Goal: Information Seeking & Learning: Check status

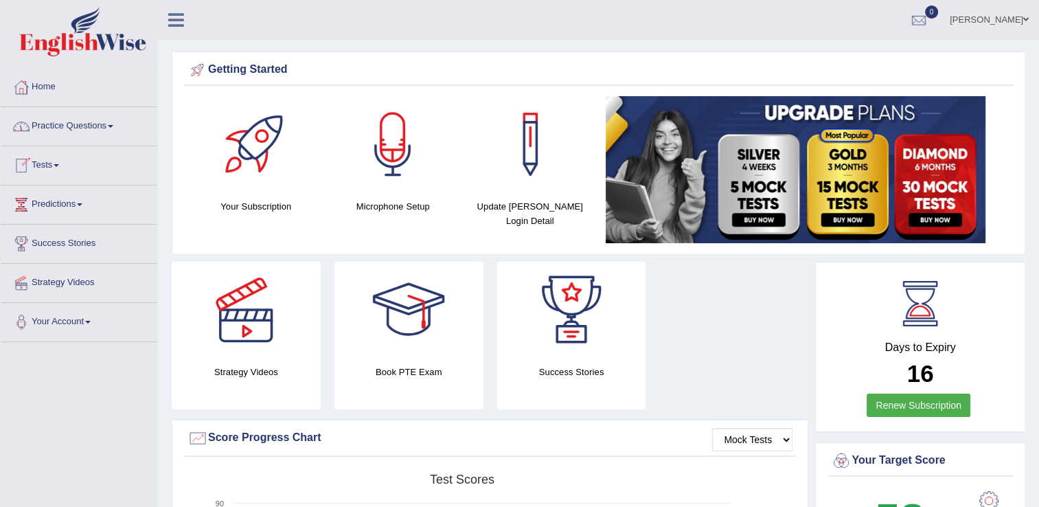
click at [54, 168] on link "Tests" at bounding box center [79, 163] width 157 height 34
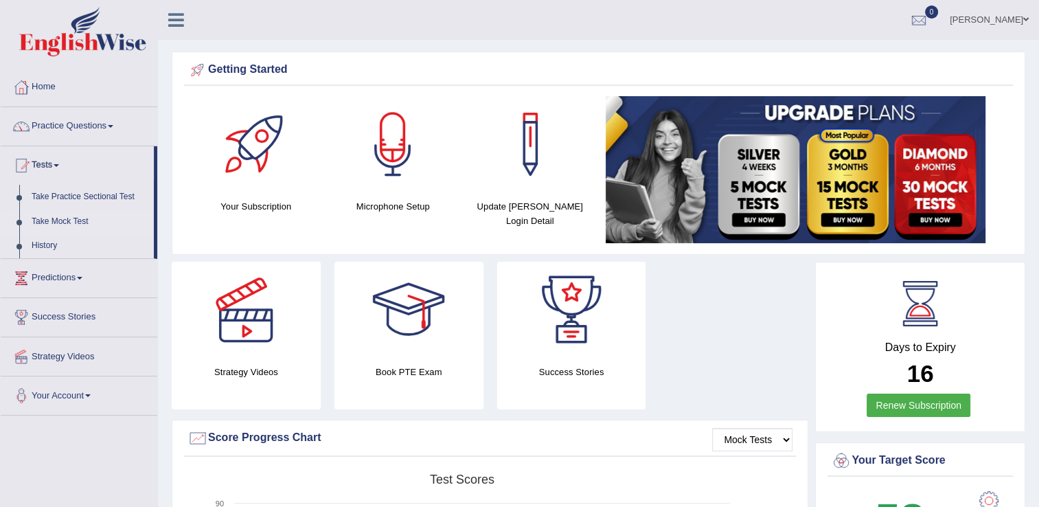
click at [65, 218] on link "Take Mock Test" at bounding box center [89, 221] width 128 height 25
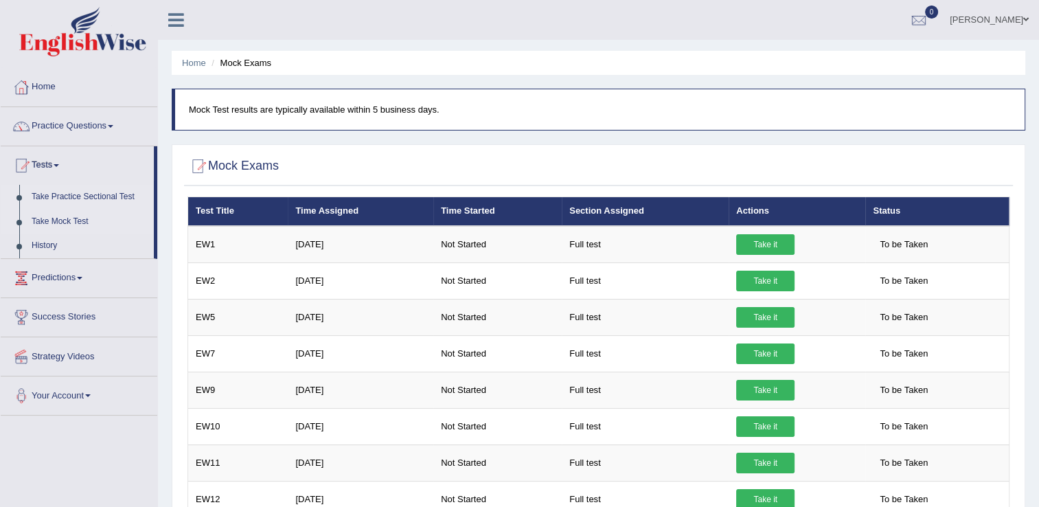
click at [93, 193] on link "Take Practice Sectional Test" at bounding box center [89, 197] width 128 height 25
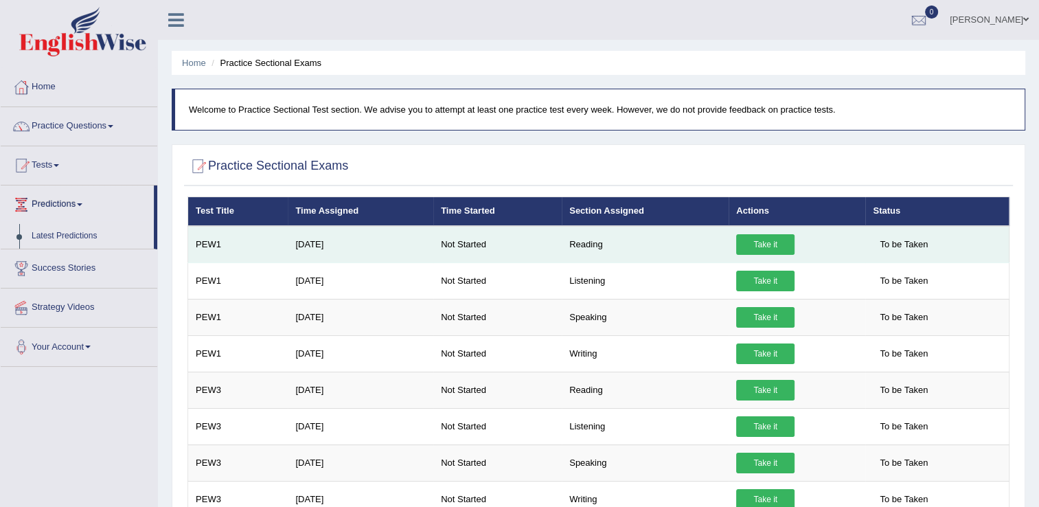
click at [752, 241] on link "Take it" at bounding box center [765, 244] width 58 height 21
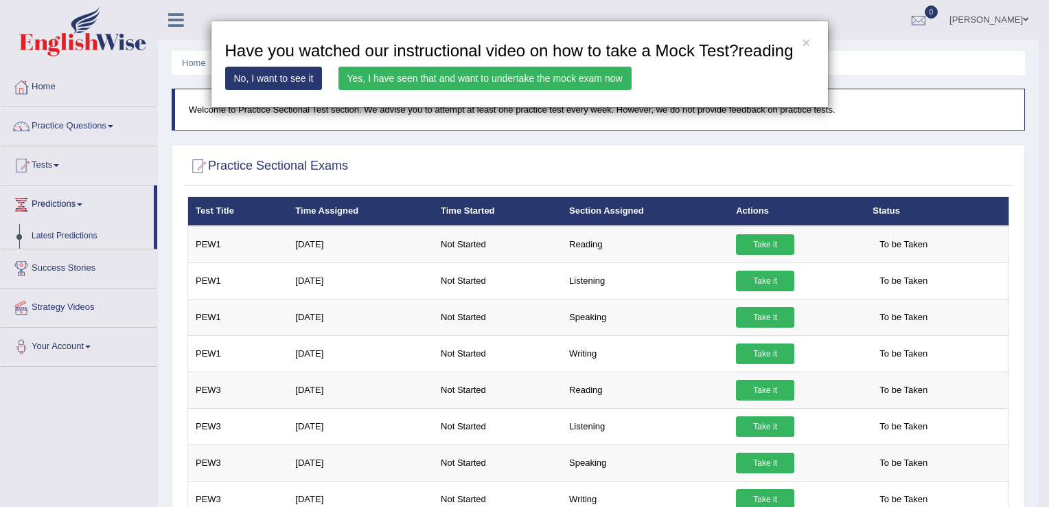
click at [490, 76] on link "Yes, I have seen that and want to undertake the mock exam now" at bounding box center [485, 78] width 293 height 23
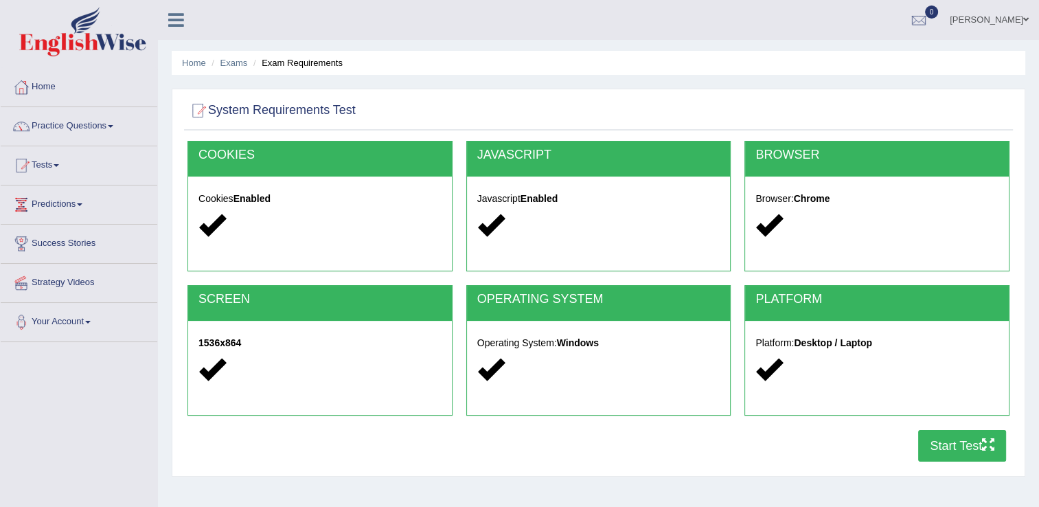
click at [957, 451] on button "Start Test" at bounding box center [962, 446] width 88 height 32
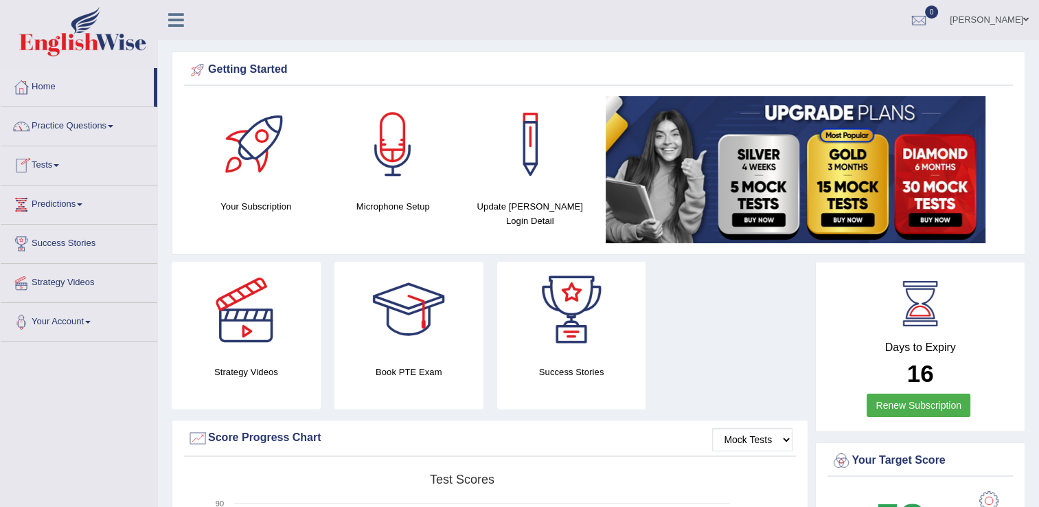
click at [49, 163] on link "Tests" at bounding box center [79, 163] width 157 height 34
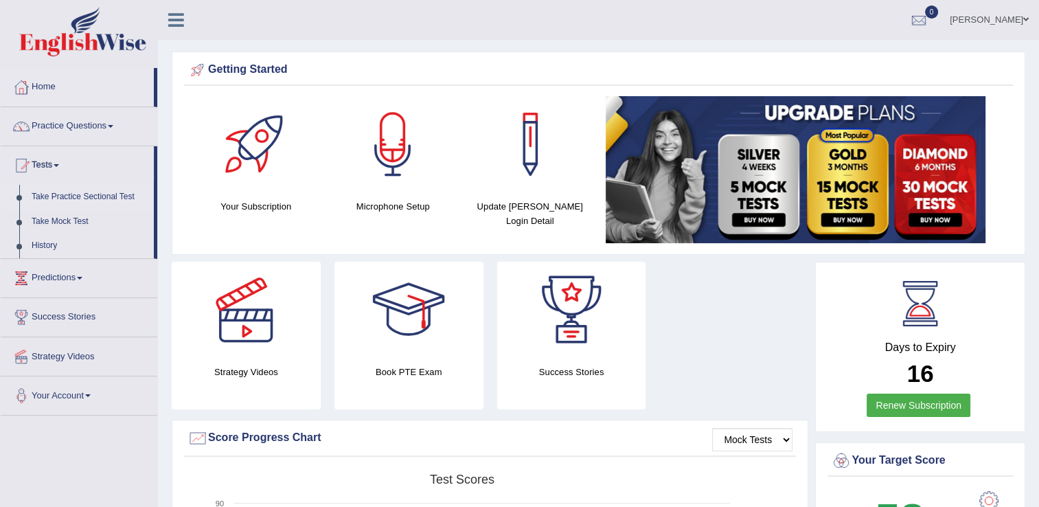
click at [89, 202] on link "Take Practice Sectional Test" at bounding box center [89, 197] width 128 height 25
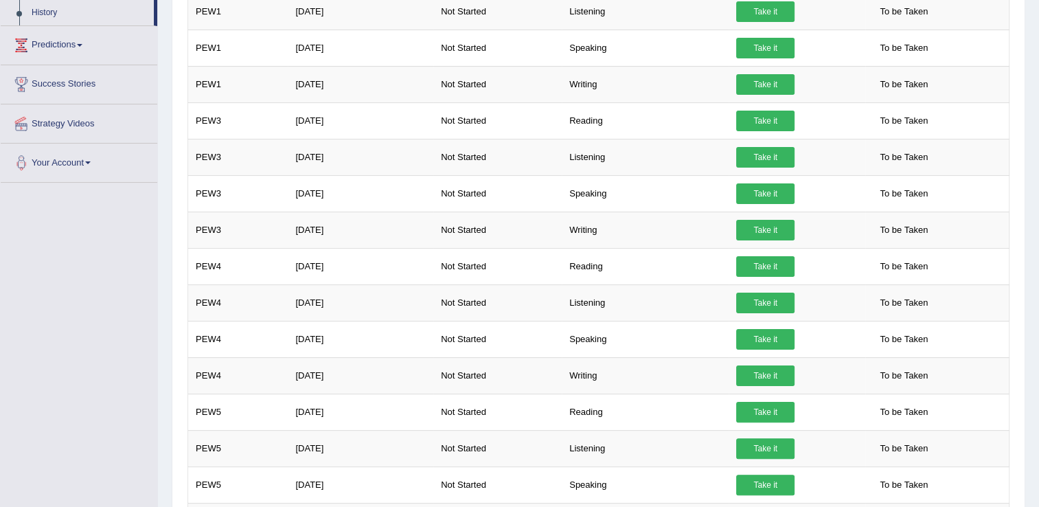
scroll to position [179, 0]
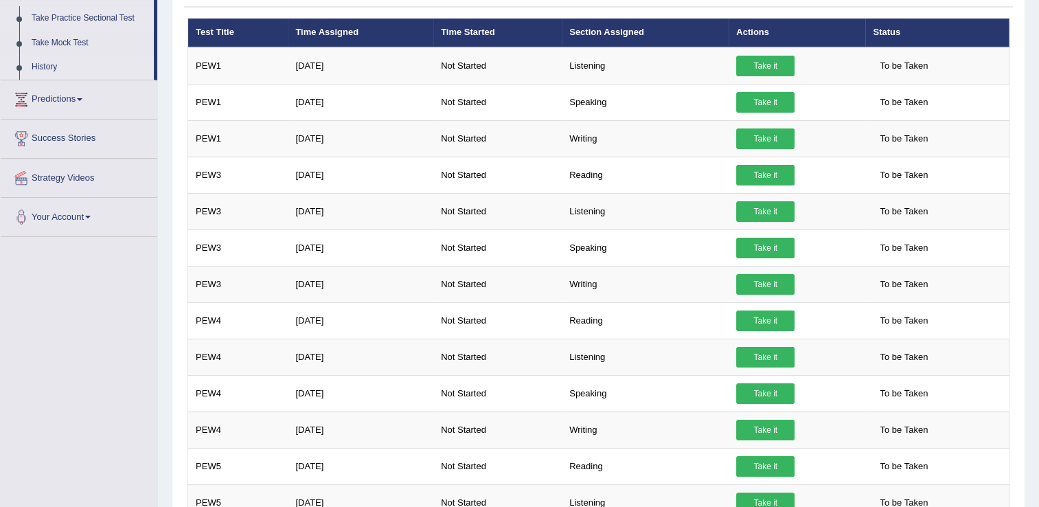
click at [38, 68] on link "History" at bounding box center [89, 67] width 128 height 25
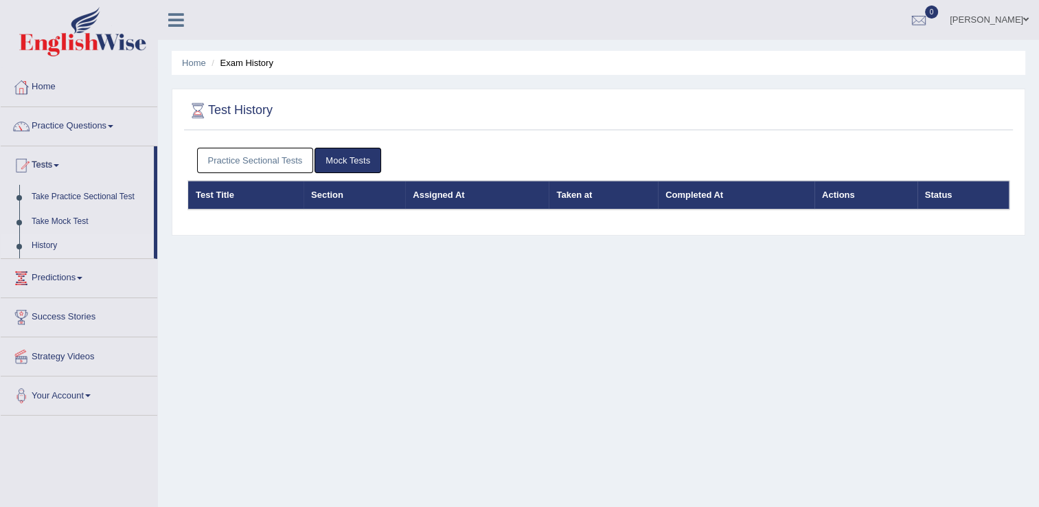
click at [275, 154] on link "Practice Sectional Tests" at bounding box center [255, 160] width 117 height 25
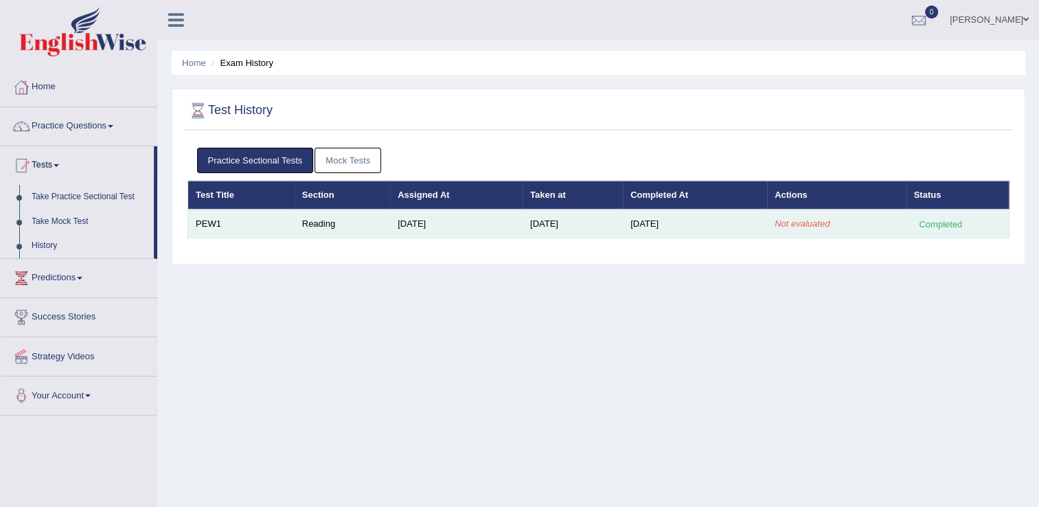
click at [306, 225] on td "Reading" at bounding box center [342, 223] width 95 height 29
drag, startPoint x: 306, startPoint y: 225, endPoint x: 256, endPoint y: 222, distance: 50.3
click at [256, 222] on td "PEW1" at bounding box center [241, 223] width 106 height 29
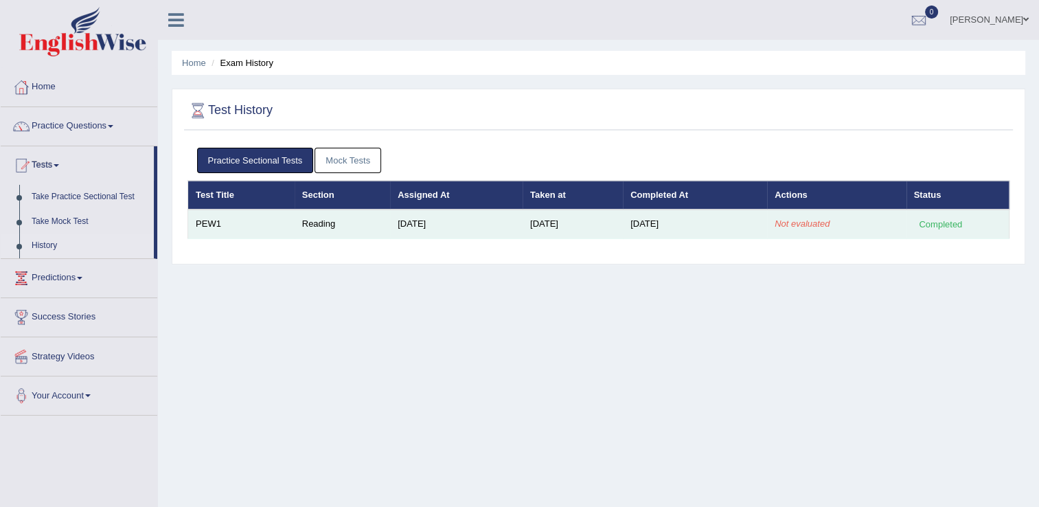
click at [256, 222] on td "PEW1" at bounding box center [241, 223] width 106 height 29
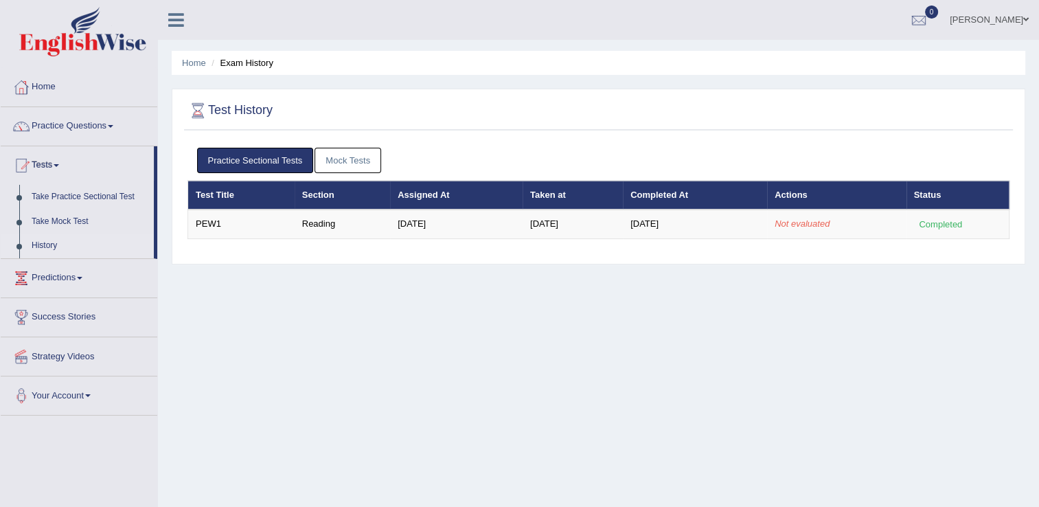
click at [457, 107] on div at bounding box center [598, 111] width 822 height 28
click at [69, 198] on link "Take Practice Sectional Test" at bounding box center [89, 197] width 128 height 25
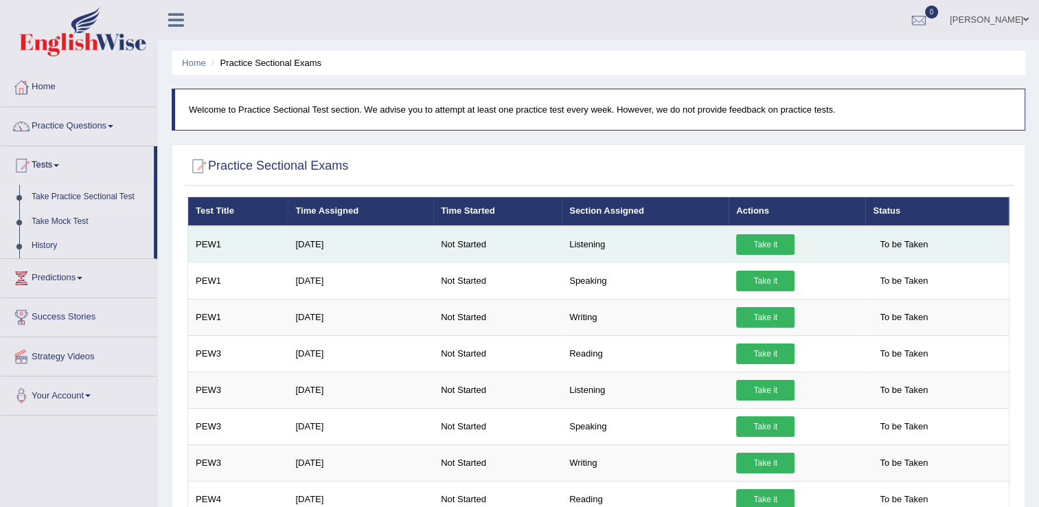
click at [769, 240] on link "Take it" at bounding box center [765, 244] width 58 height 21
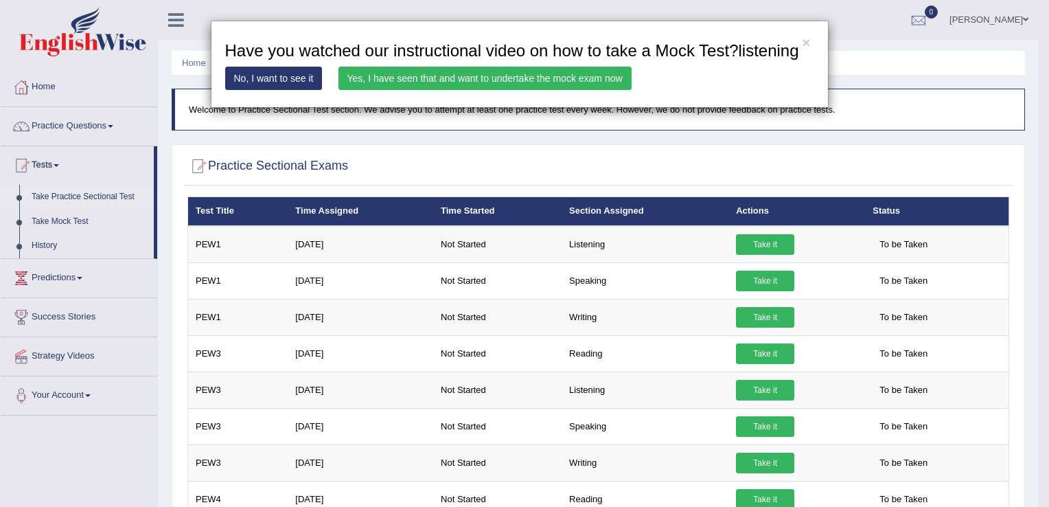
click at [516, 81] on link "Yes, I have seen that and want to undertake the mock exam now" at bounding box center [485, 78] width 293 height 23
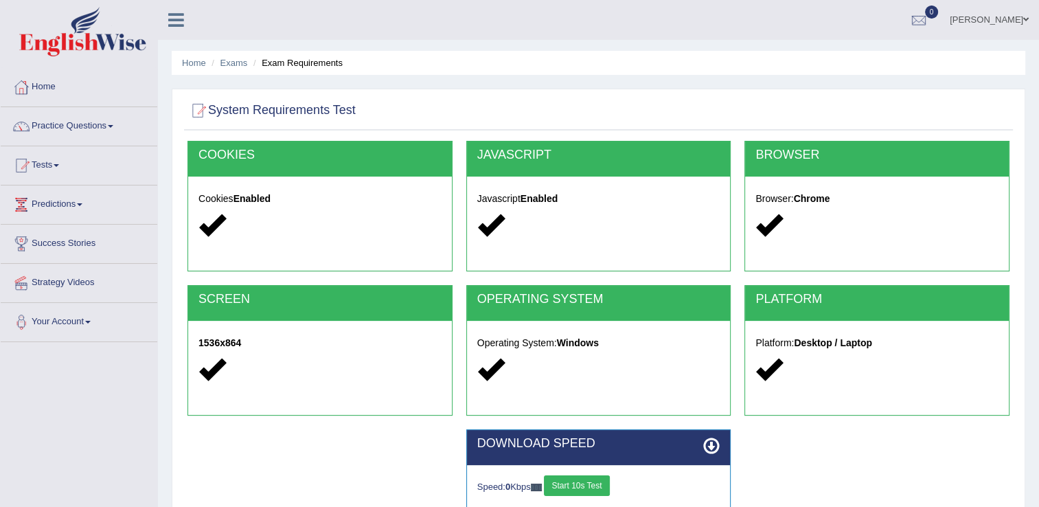
scroll to position [214, 0]
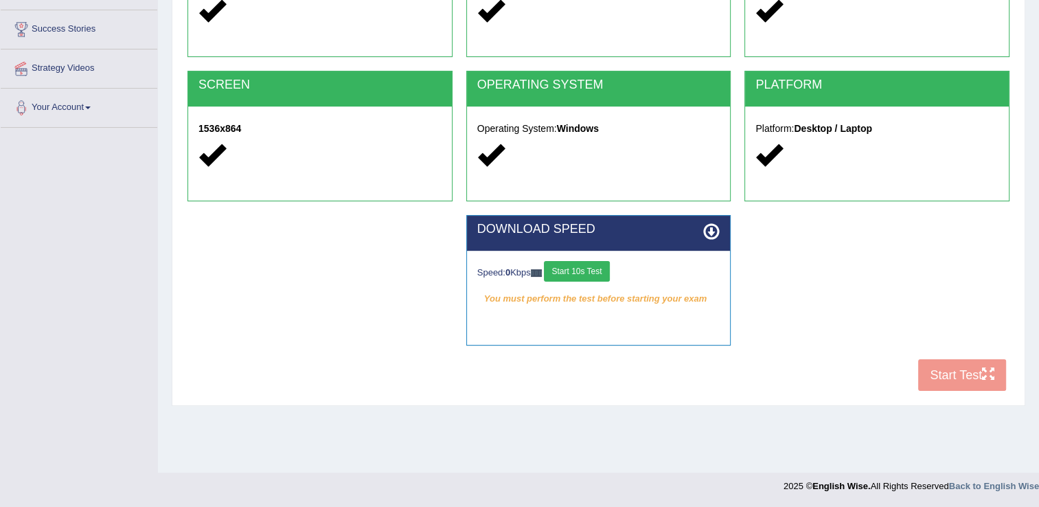
click at [598, 271] on button "Start 10s Test" at bounding box center [576, 271] width 65 height 21
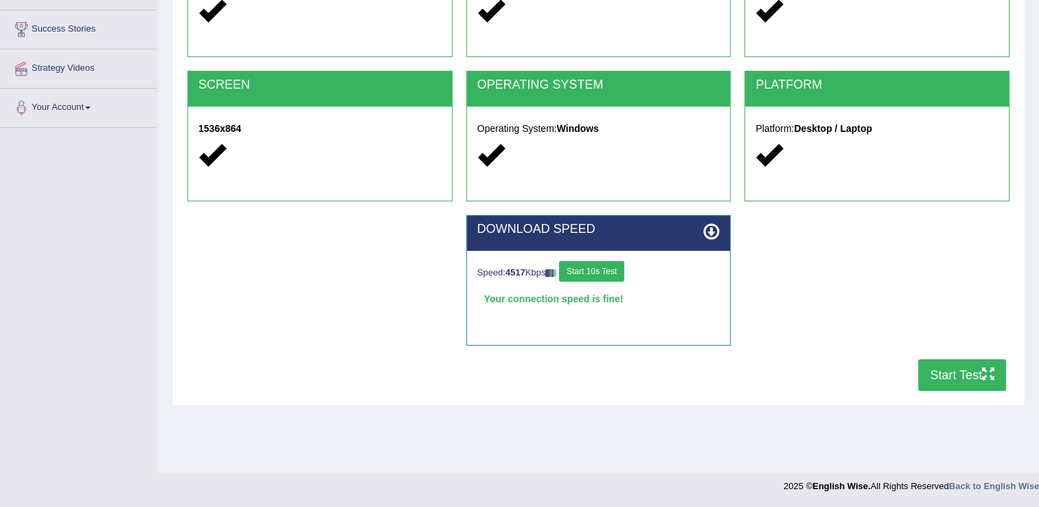
click at [941, 376] on button "Start Test" at bounding box center [962, 375] width 88 height 32
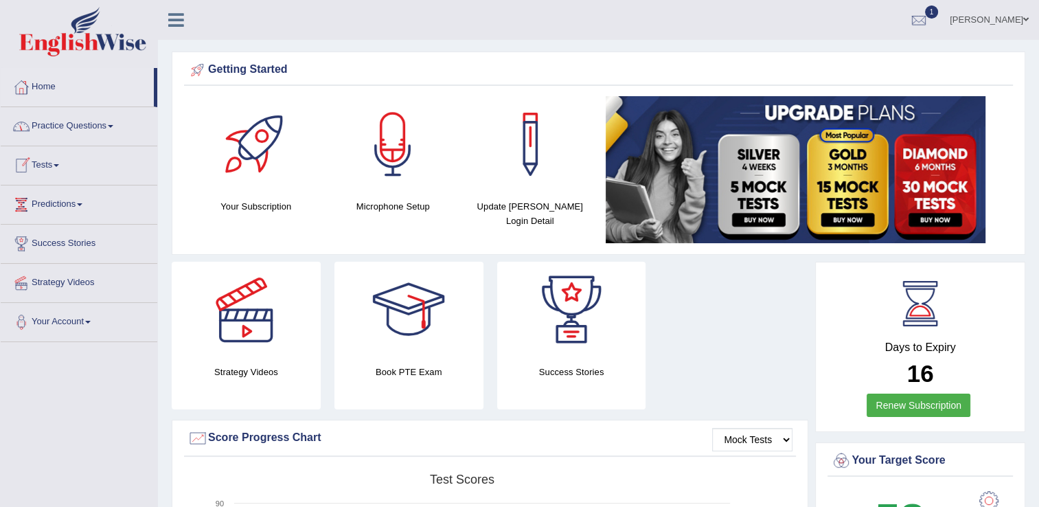
click at [52, 168] on link "Tests" at bounding box center [79, 163] width 157 height 34
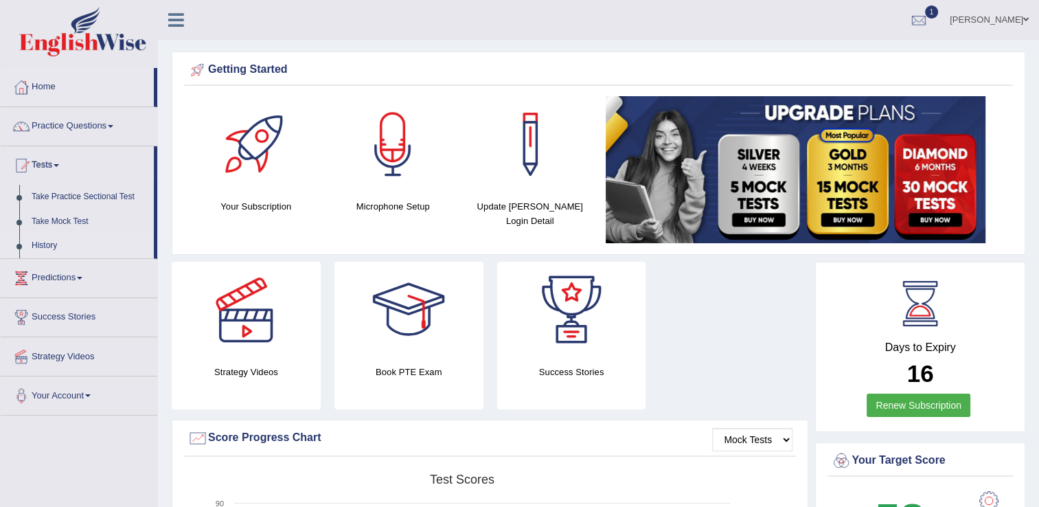
click at [38, 244] on link "History" at bounding box center [89, 246] width 128 height 25
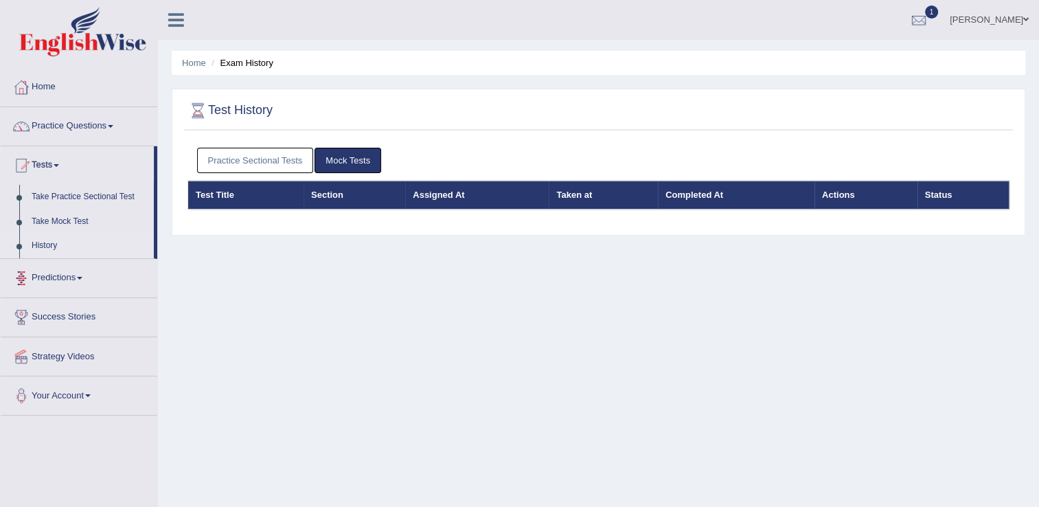
click at [40, 247] on link "History" at bounding box center [89, 246] width 128 height 25
click at [231, 160] on link "Practice Sectional Tests" at bounding box center [255, 160] width 117 height 25
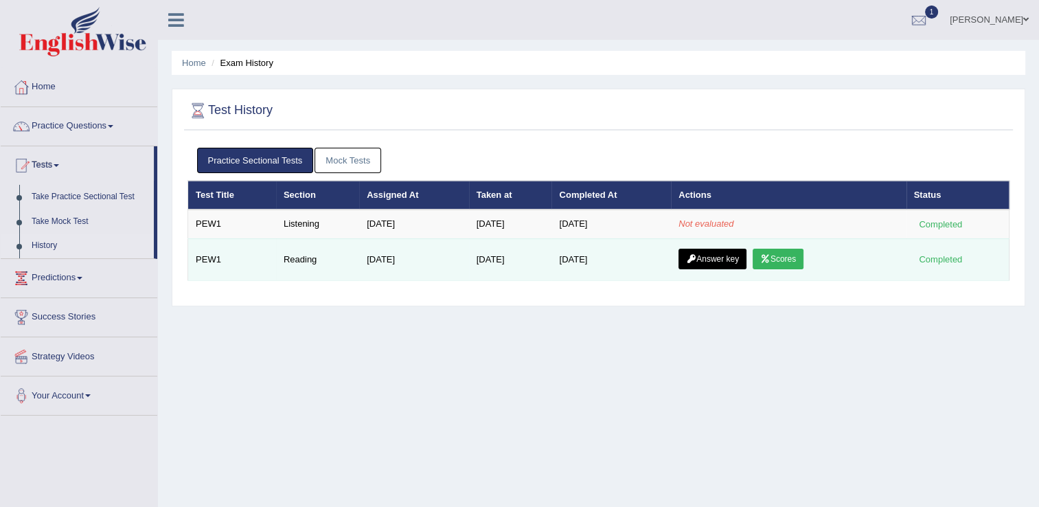
click at [385, 258] on td "[DATE]" at bounding box center [413, 259] width 109 height 42
drag, startPoint x: 357, startPoint y: 257, endPoint x: 709, endPoint y: 253, distance: 352.3
click at [709, 253] on tr "PEW1 Reading Aug 14, 2025 Oct 4, 2025 Oct 4, 2025 Answer key Scores Completed" at bounding box center [598, 259] width 821 height 42
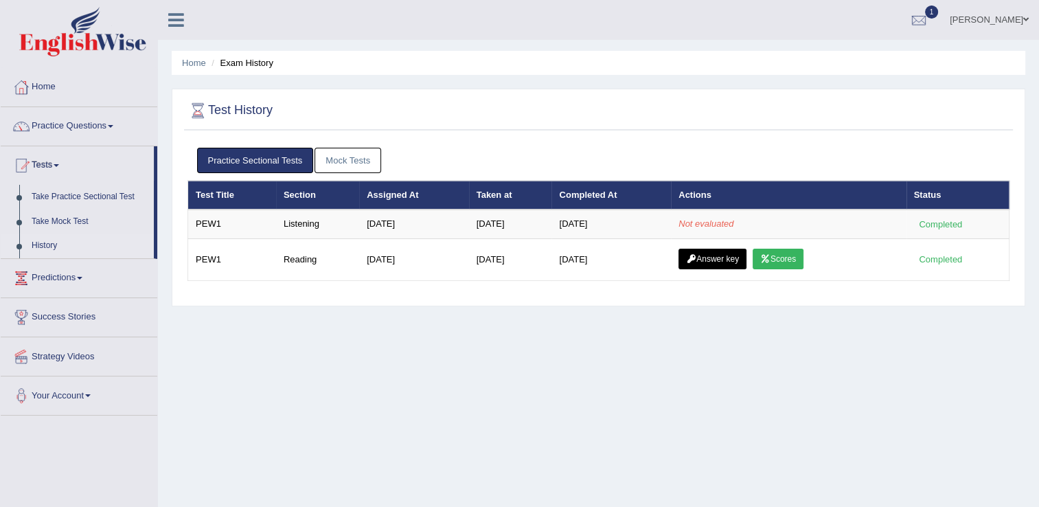
drag, startPoint x: 709, startPoint y: 253, endPoint x: 705, endPoint y: 298, distance: 44.9
click at [705, 298] on div "Test History Practice Sectional Tests Mock Tests Test Title Section Assigned At…" at bounding box center [599, 198] width 854 height 218
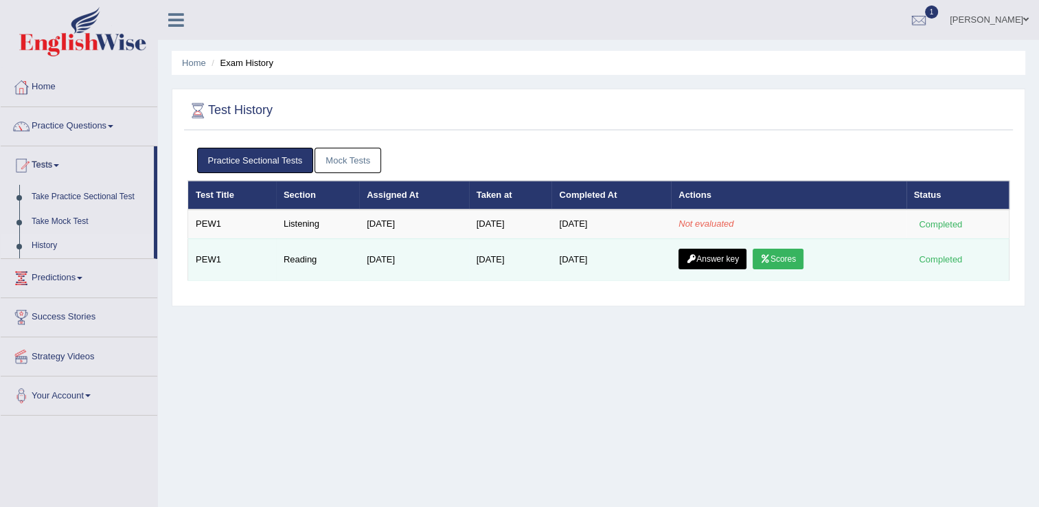
click at [709, 260] on link "Answer key" at bounding box center [713, 259] width 68 height 21
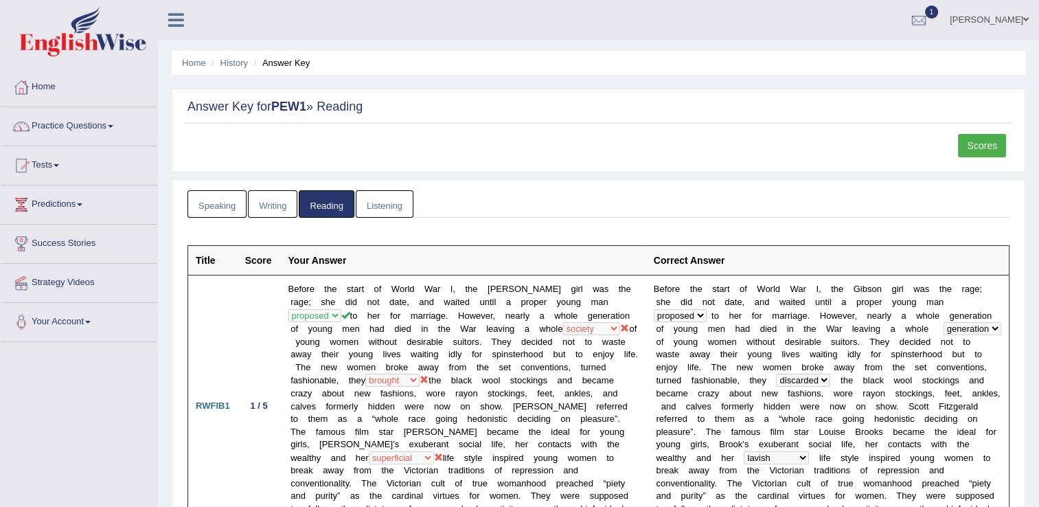
click at [974, 151] on link "Scores" at bounding box center [982, 145] width 48 height 23
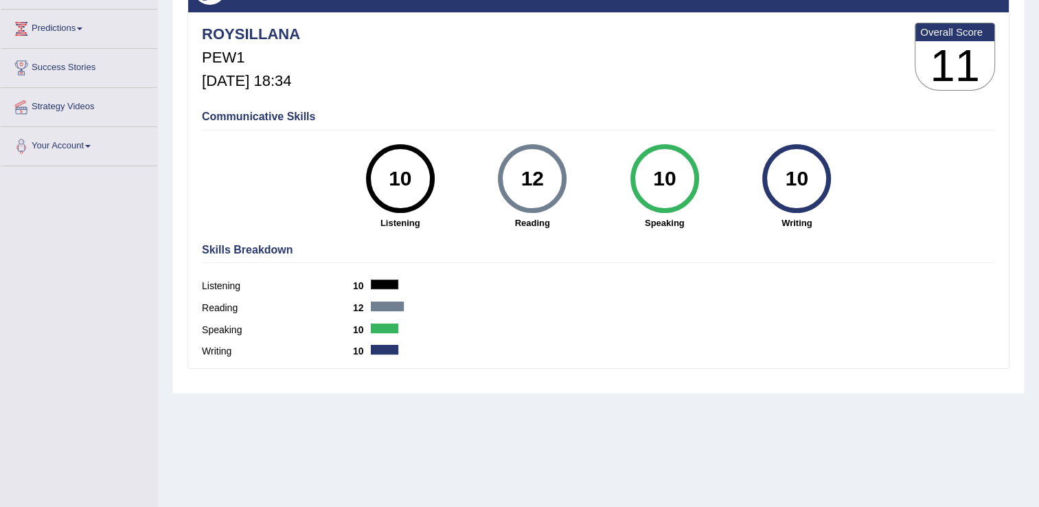
scroll to position [214, 0]
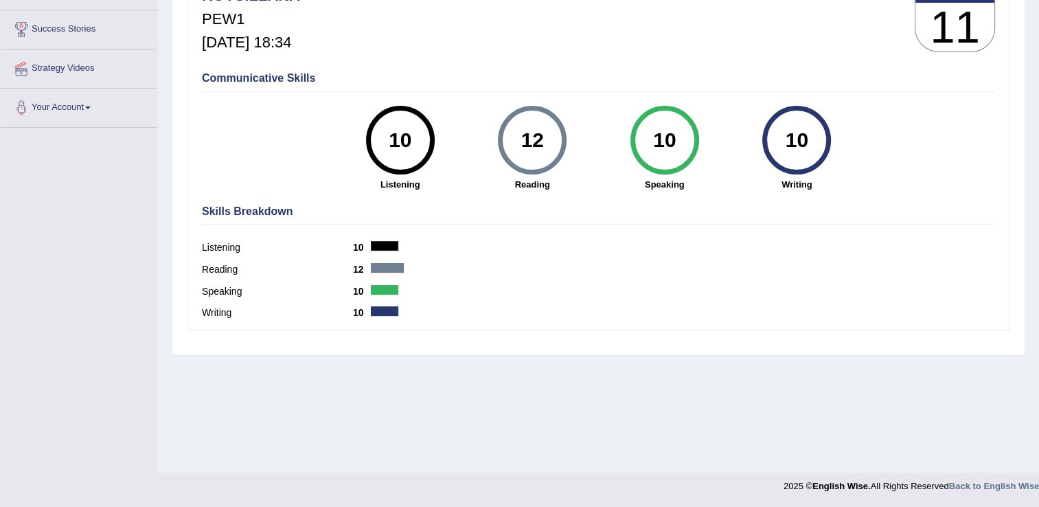
click at [1037, 109] on div "Home History Scores Scores on PEW1 » reading English Wise | PEW1 | SCORE REPORT…" at bounding box center [598, 129] width 881 height 687
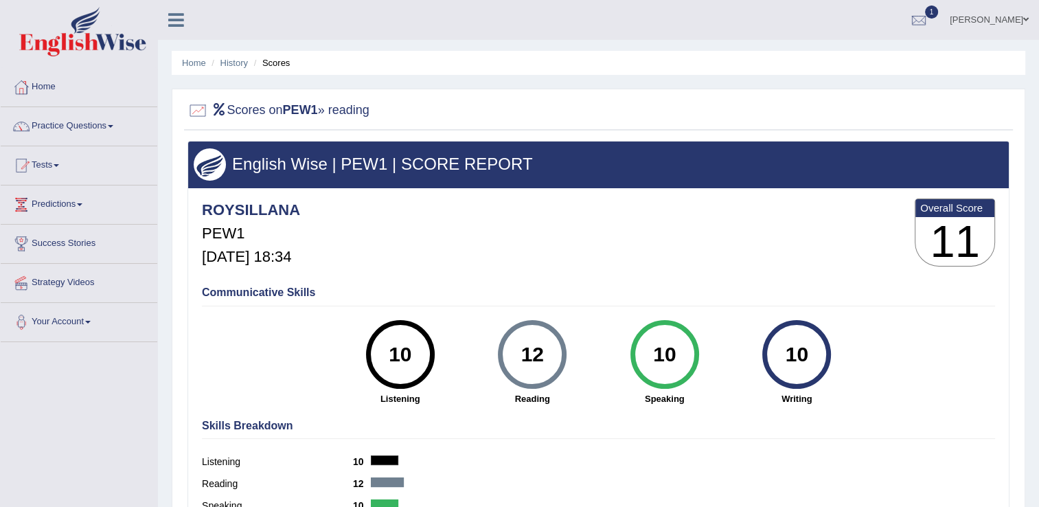
click at [59, 164] on span at bounding box center [56, 165] width 5 height 3
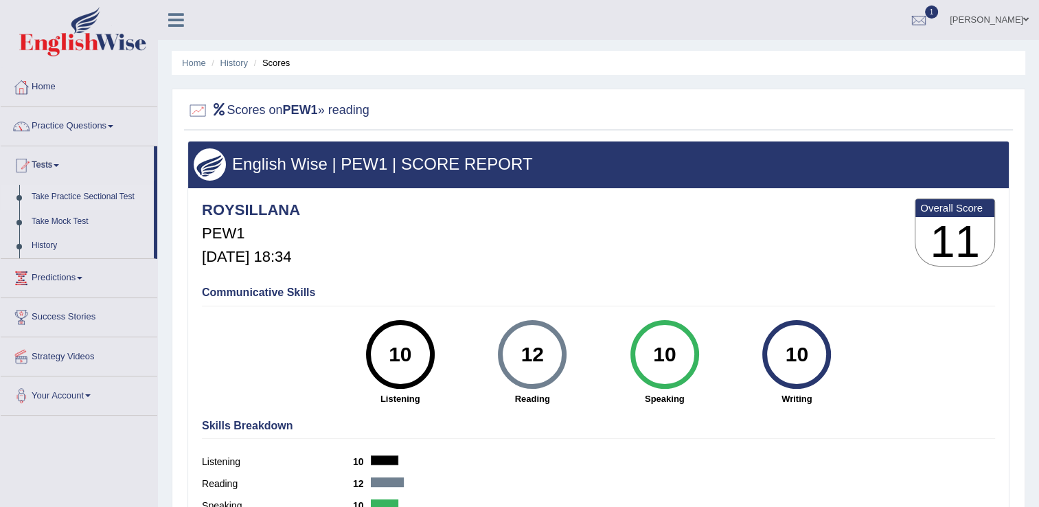
click at [71, 196] on link "Take Practice Sectional Test" at bounding box center [89, 197] width 128 height 25
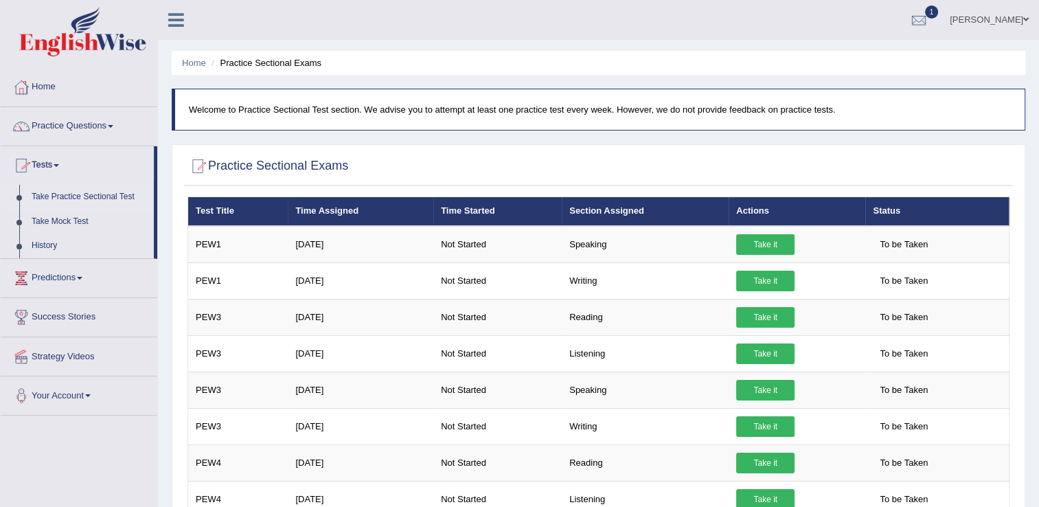
click at [52, 163] on link "Tests" at bounding box center [77, 163] width 153 height 34
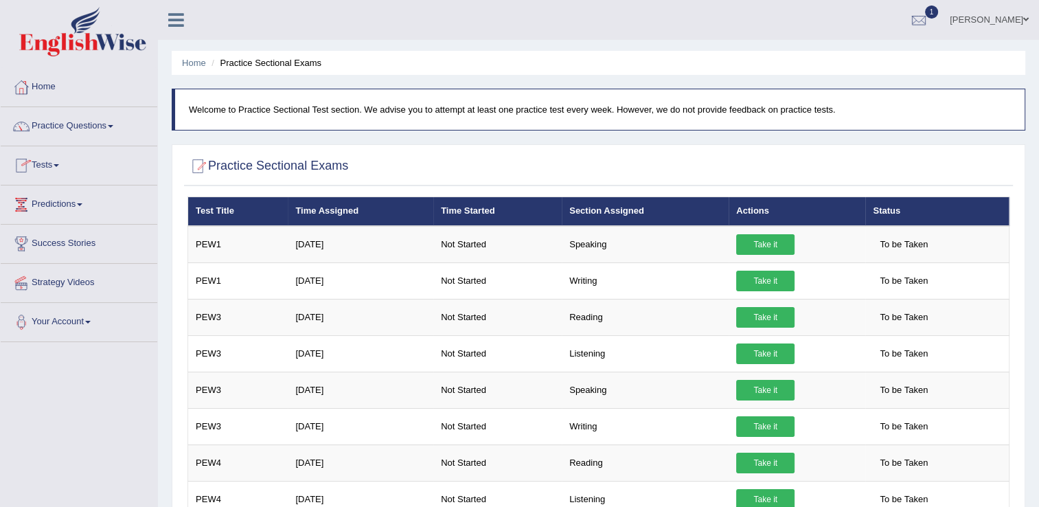
click at [51, 169] on link "Tests" at bounding box center [79, 163] width 157 height 34
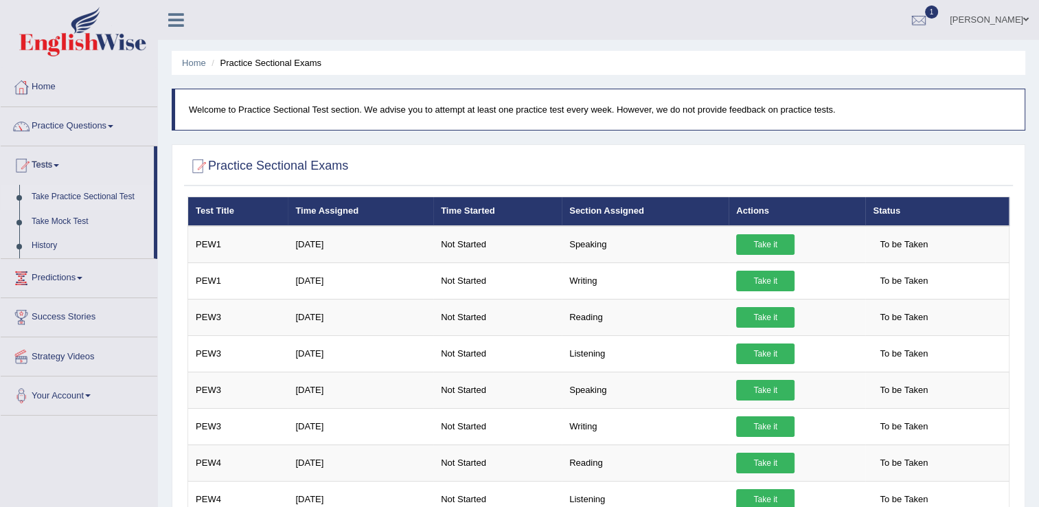
click at [55, 166] on link "Tests" at bounding box center [77, 163] width 153 height 34
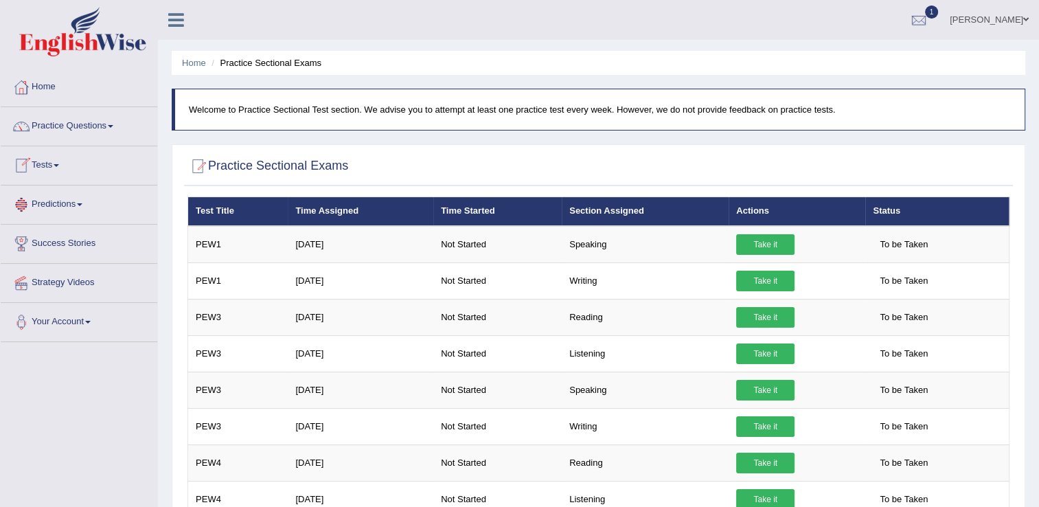
click at [53, 168] on link "Tests" at bounding box center [79, 163] width 157 height 34
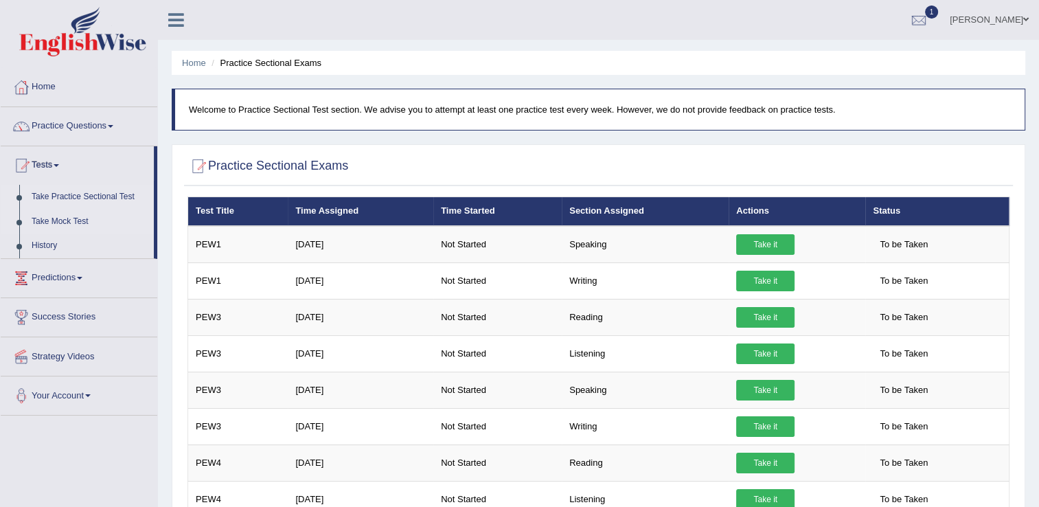
click at [73, 218] on link "Take Mock Test" at bounding box center [89, 221] width 128 height 25
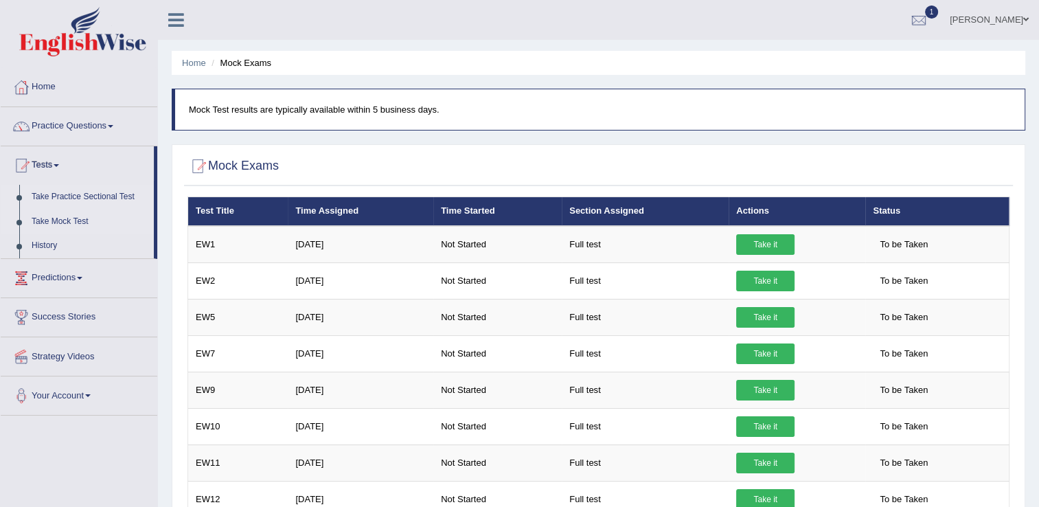
click at [56, 198] on link "Take Practice Sectional Test" at bounding box center [89, 197] width 128 height 25
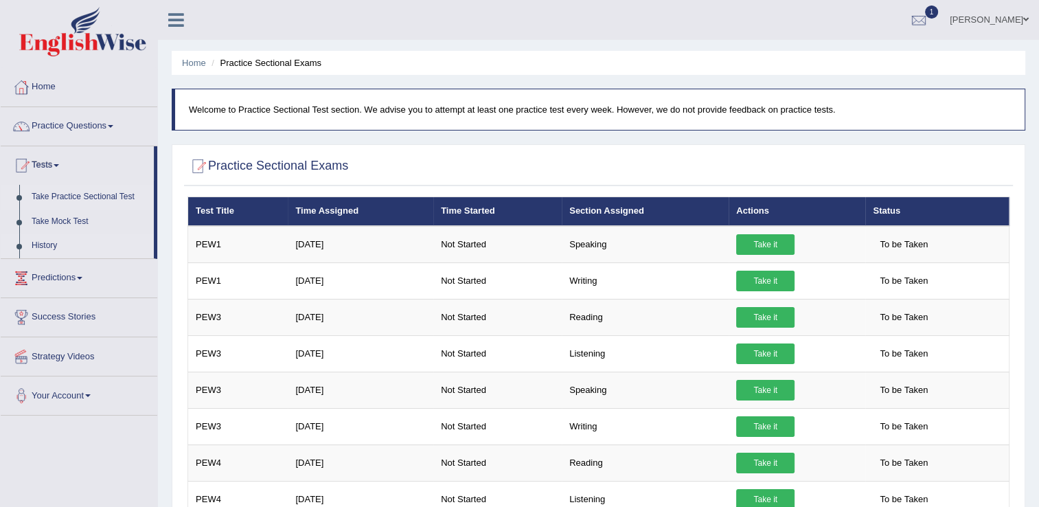
click at [44, 245] on link "History" at bounding box center [89, 246] width 128 height 25
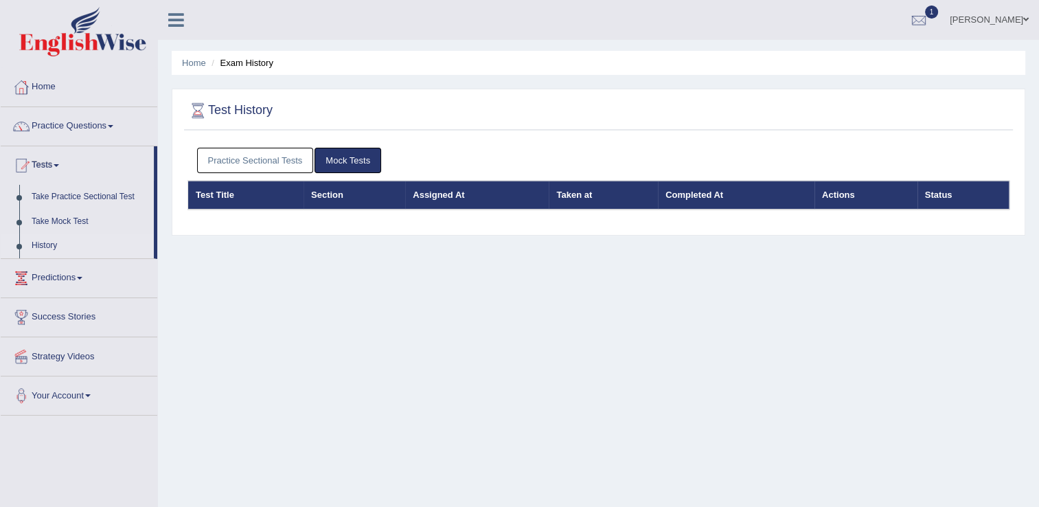
click at [263, 155] on link "Practice Sectional Tests" at bounding box center [255, 160] width 117 height 25
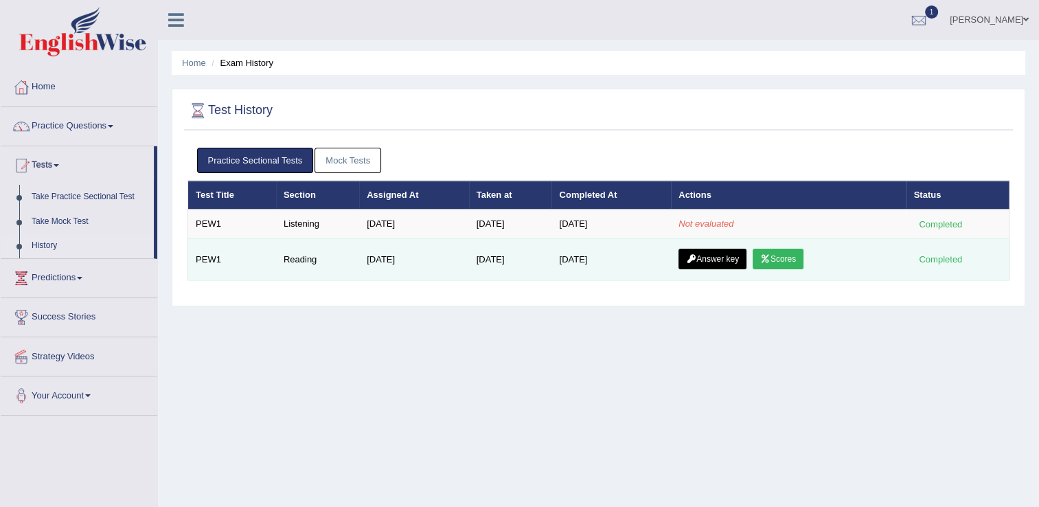
click at [734, 256] on link "Answer key" at bounding box center [713, 259] width 68 height 21
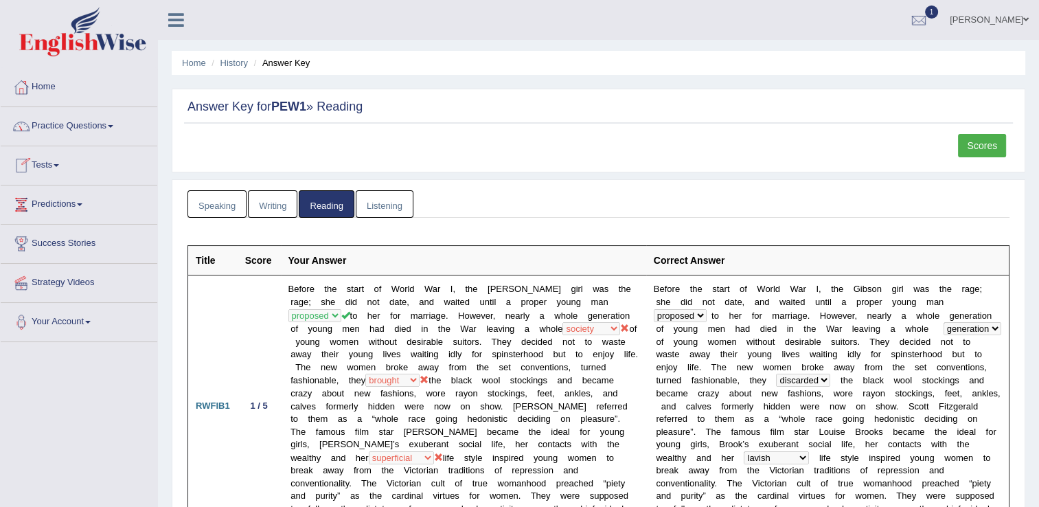
click at [58, 163] on link "Tests" at bounding box center [79, 163] width 157 height 34
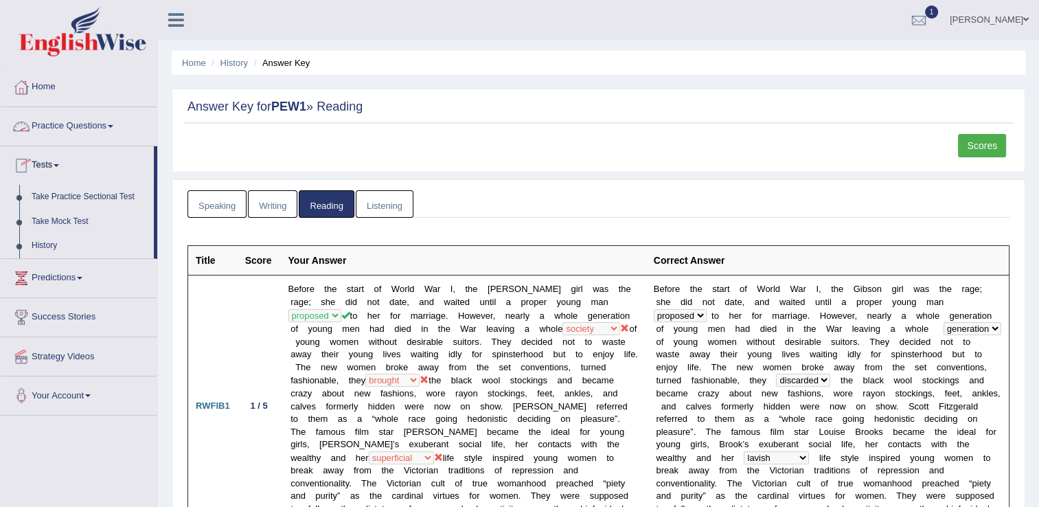
click at [107, 128] on link "Practice Questions" at bounding box center [79, 124] width 157 height 34
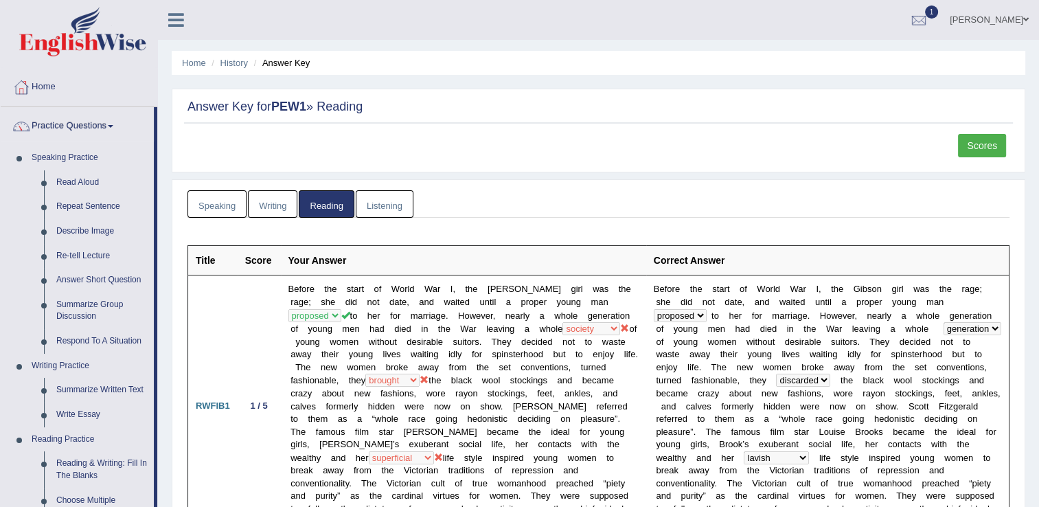
click at [107, 129] on link "Practice Questions" at bounding box center [77, 124] width 153 height 34
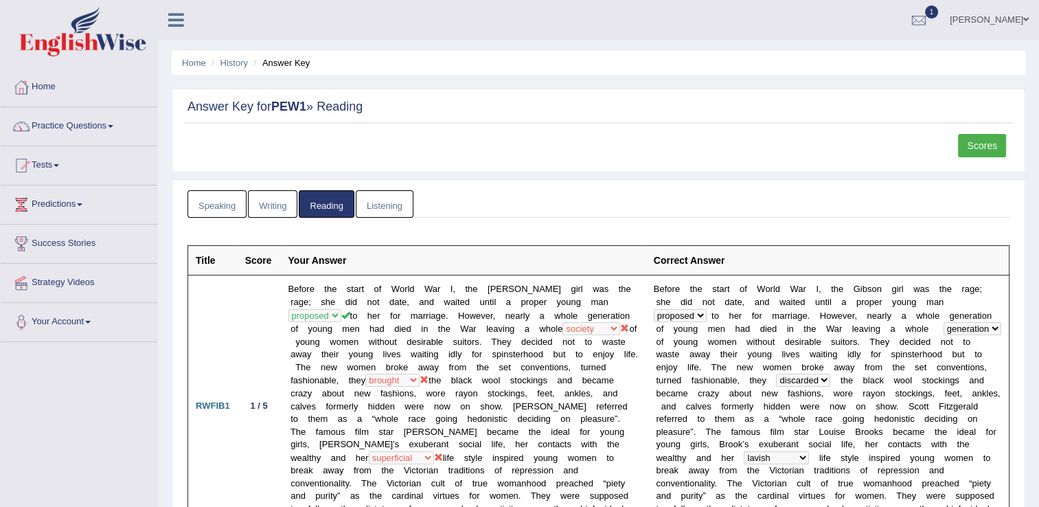
click at [56, 168] on link "Tests" at bounding box center [79, 163] width 157 height 34
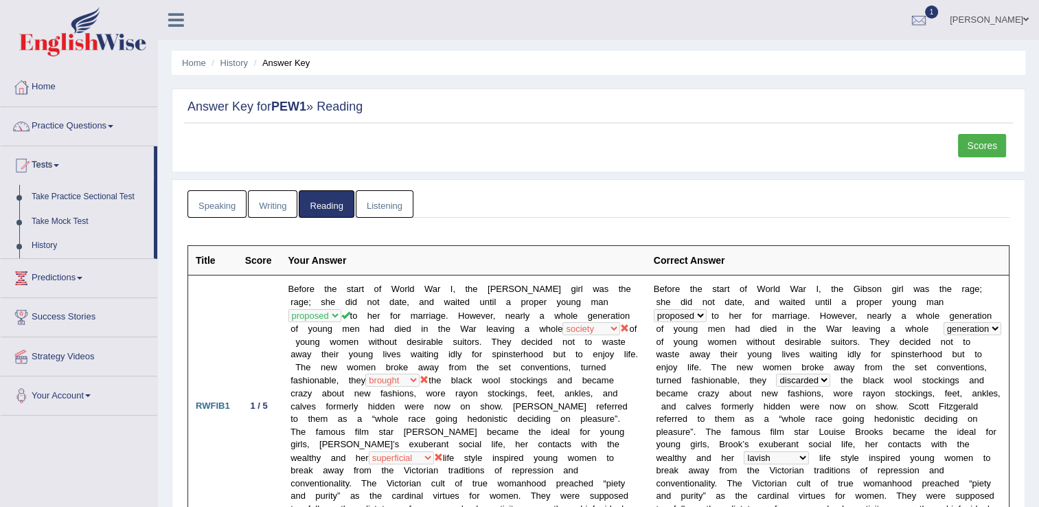
click at [56, 168] on link "Tests" at bounding box center [77, 163] width 153 height 34
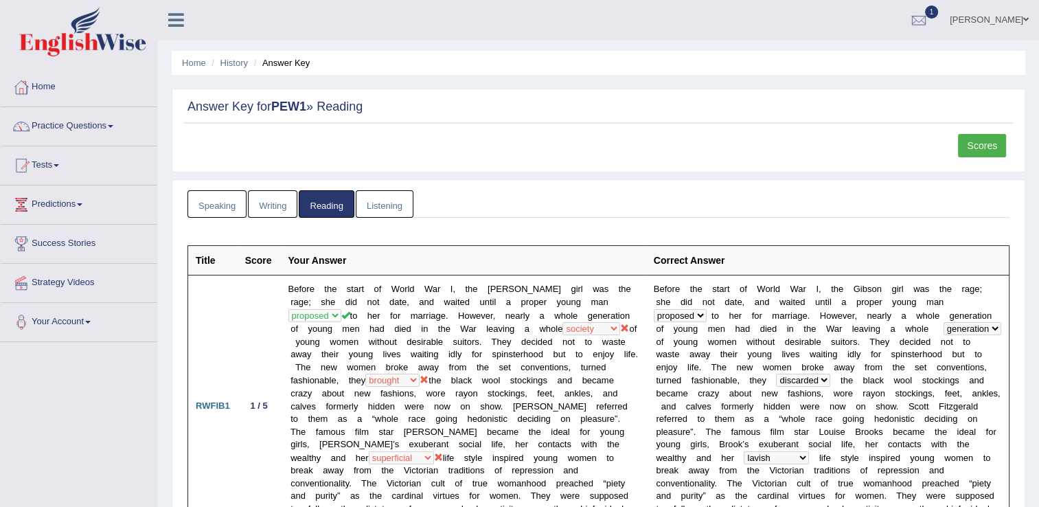
click at [56, 168] on link "Tests" at bounding box center [79, 163] width 157 height 34
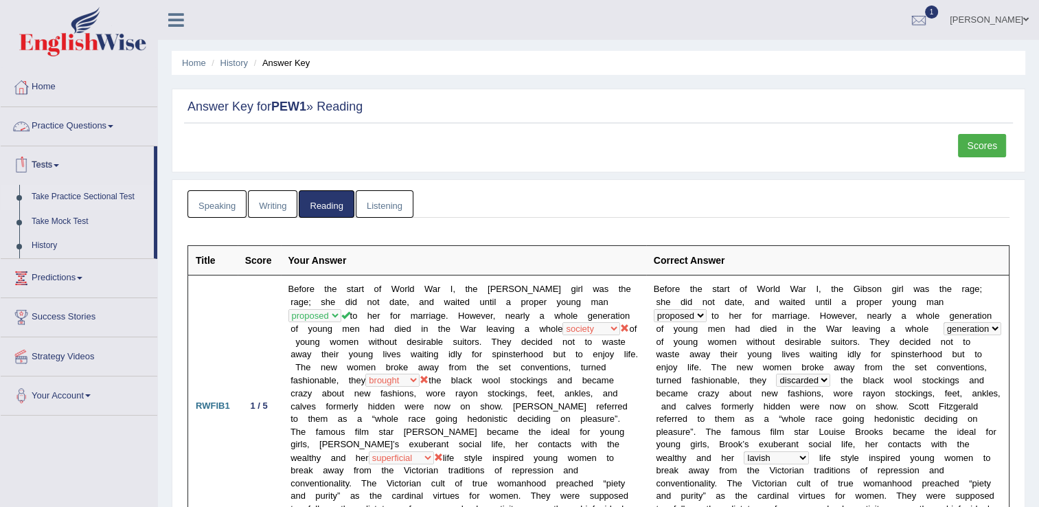
click at [50, 198] on link "Take Practice Sectional Test" at bounding box center [89, 197] width 128 height 25
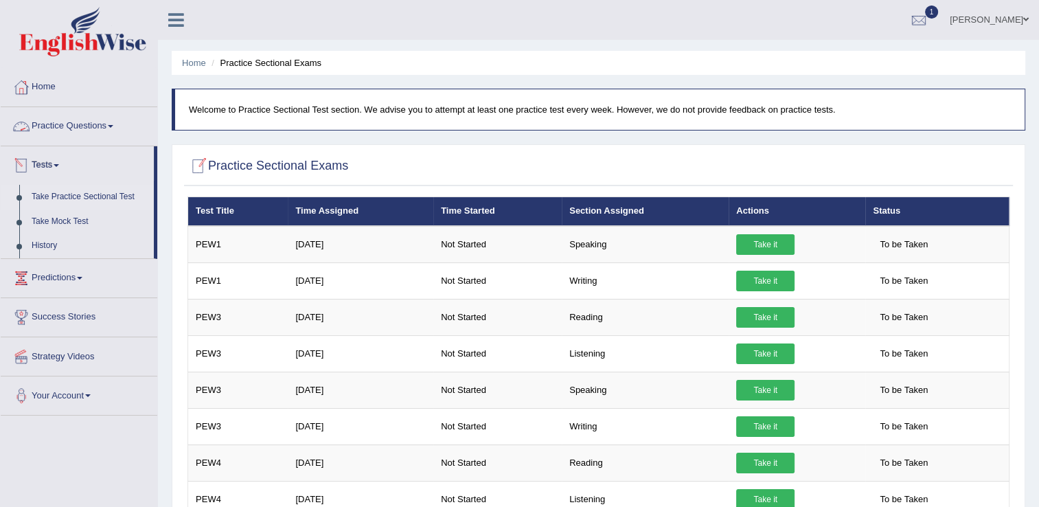
click at [108, 120] on link "Practice Questions" at bounding box center [79, 124] width 157 height 34
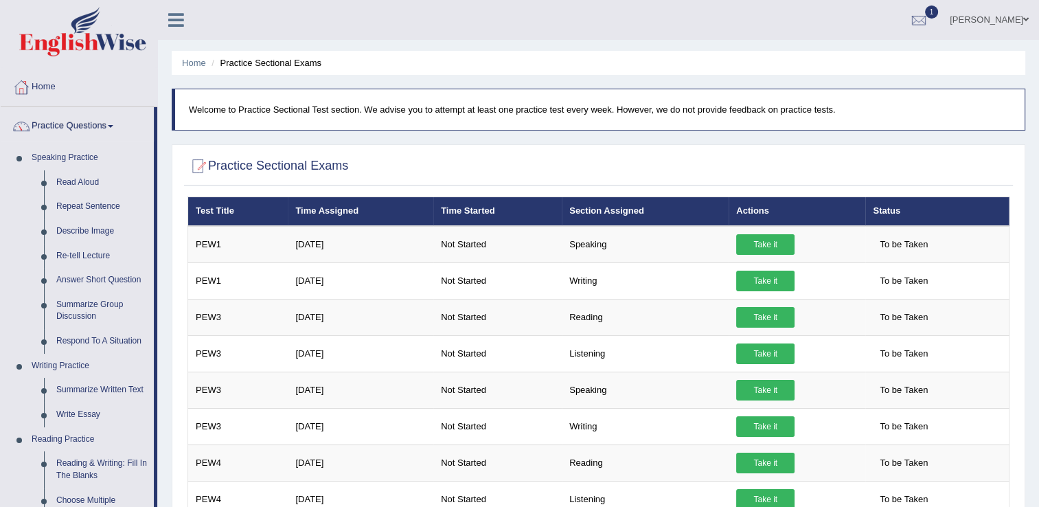
click at [108, 120] on link "Practice Questions" at bounding box center [77, 124] width 153 height 34
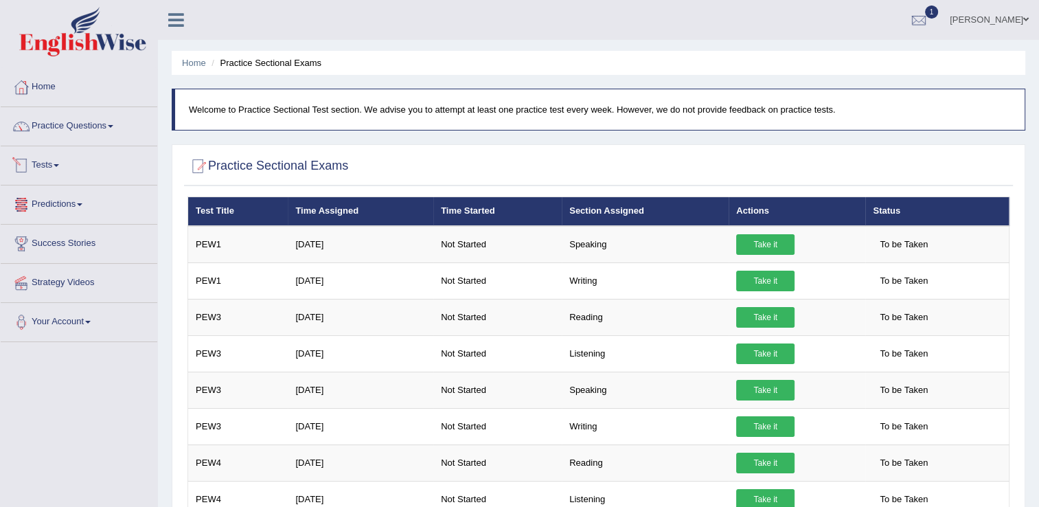
click at [57, 206] on link "Predictions" at bounding box center [79, 202] width 157 height 34
click at [57, 165] on link "Tests" at bounding box center [79, 163] width 157 height 34
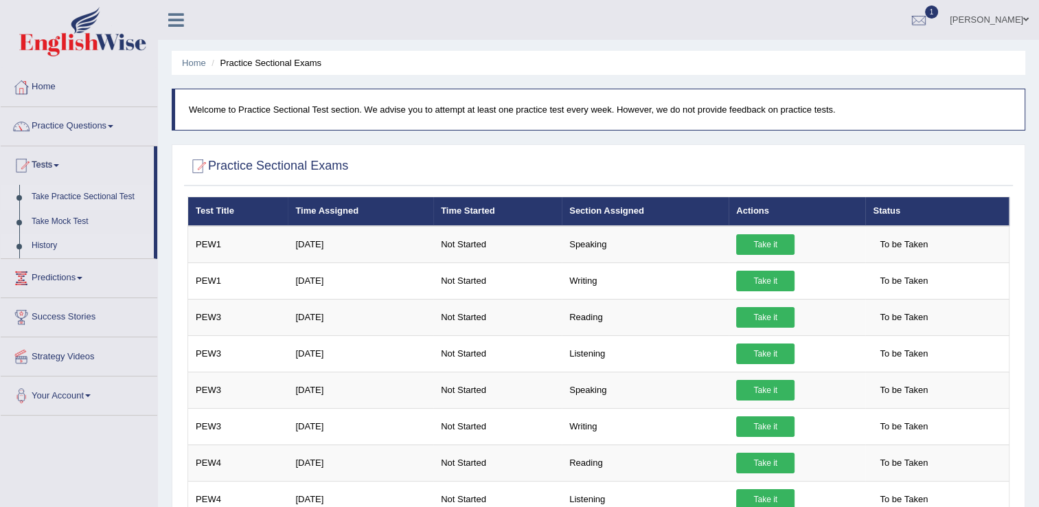
click at [39, 249] on link "History" at bounding box center [89, 246] width 128 height 25
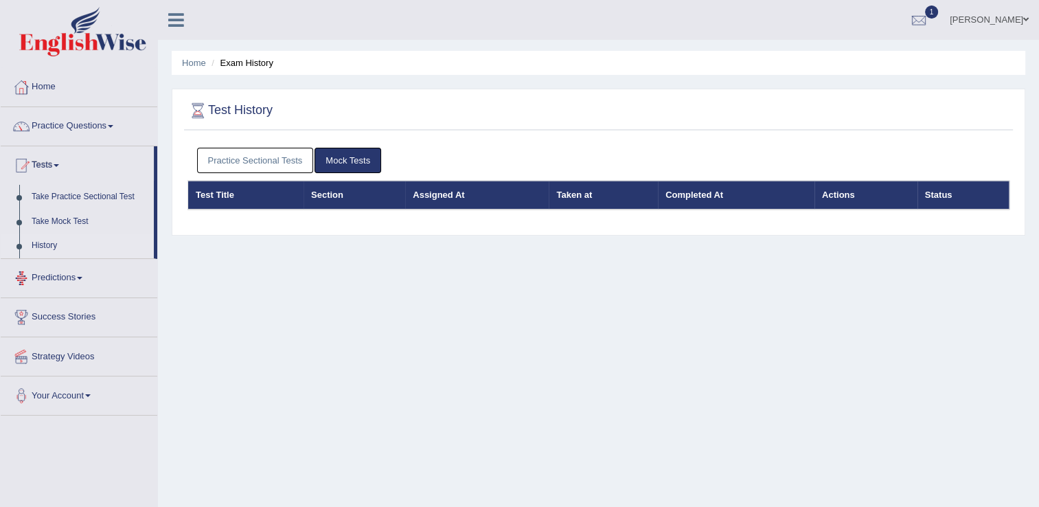
click at [253, 163] on link "Practice Sectional Tests" at bounding box center [255, 160] width 117 height 25
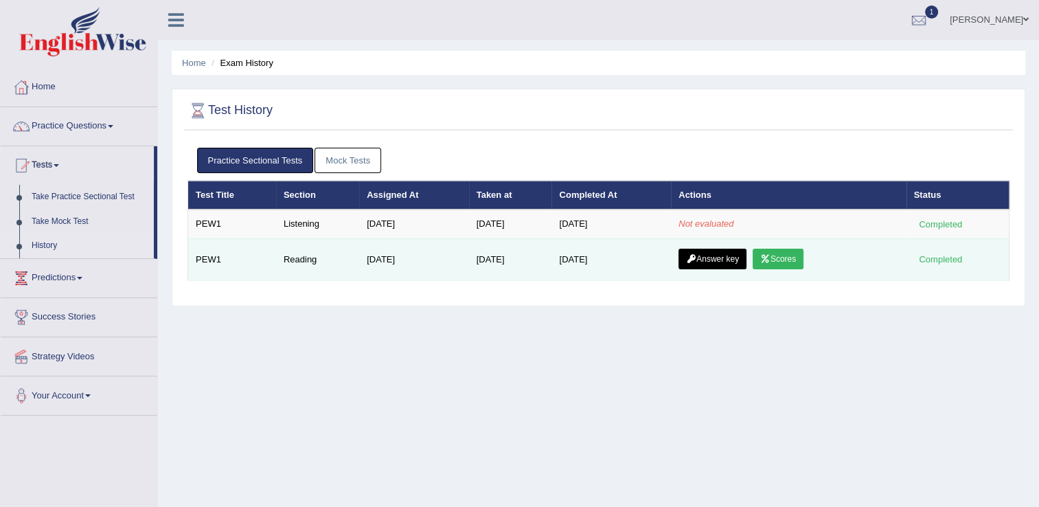
click at [769, 257] on icon at bounding box center [765, 259] width 10 height 8
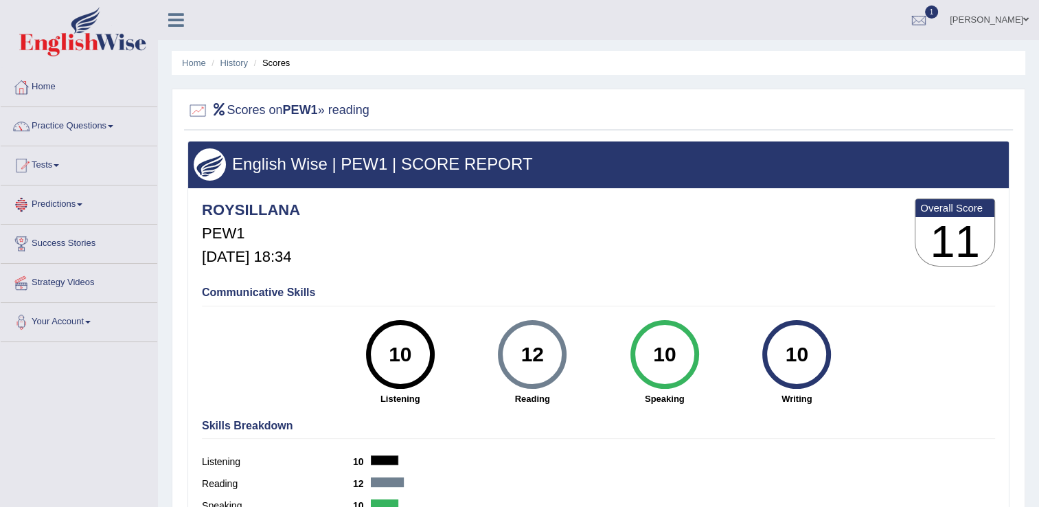
click at [61, 205] on link "Predictions" at bounding box center [79, 202] width 157 height 34
click at [63, 240] on link "Latest Predictions" at bounding box center [89, 236] width 128 height 25
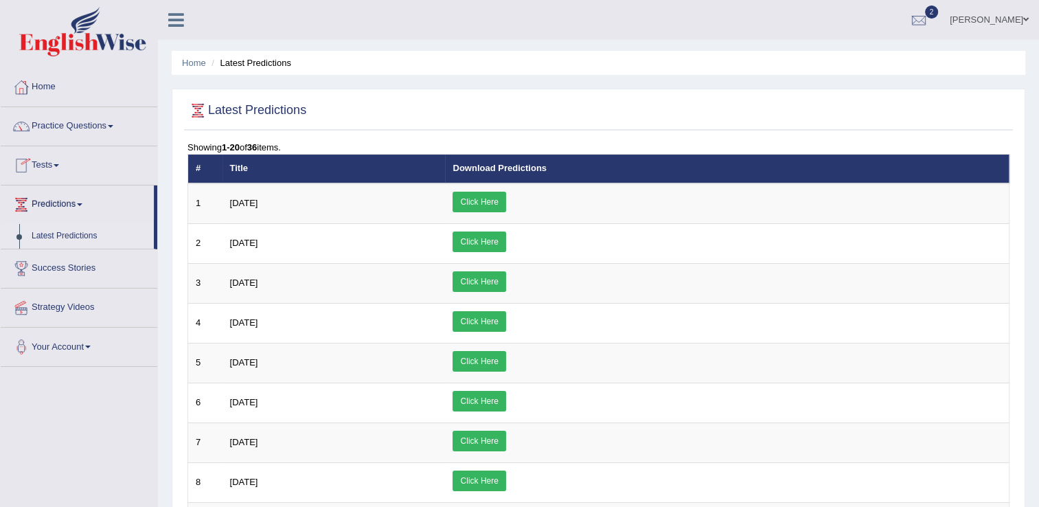
click at [41, 166] on link "Tests" at bounding box center [79, 163] width 157 height 34
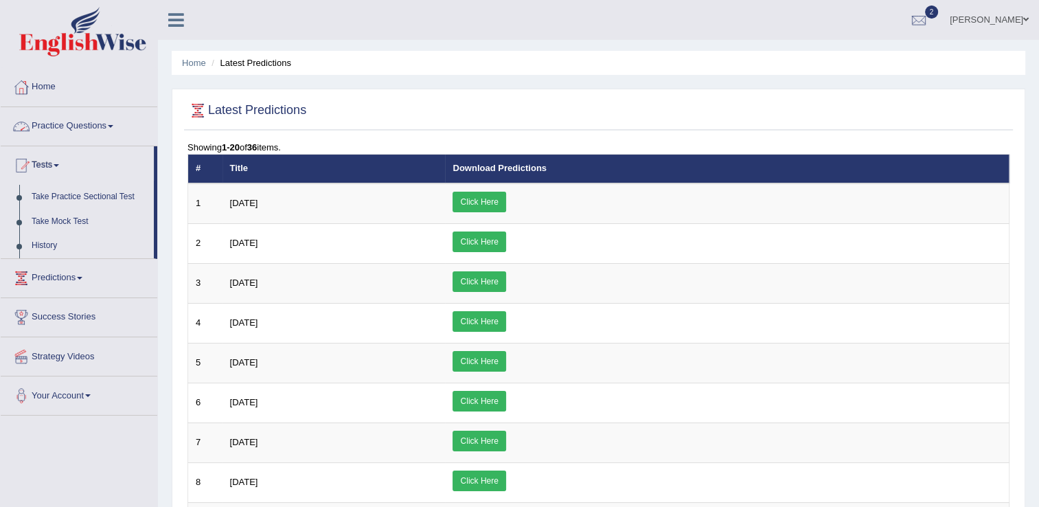
click at [103, 135] on link "Practice Questions" at bounding box center [79, 124] width 157 height 34
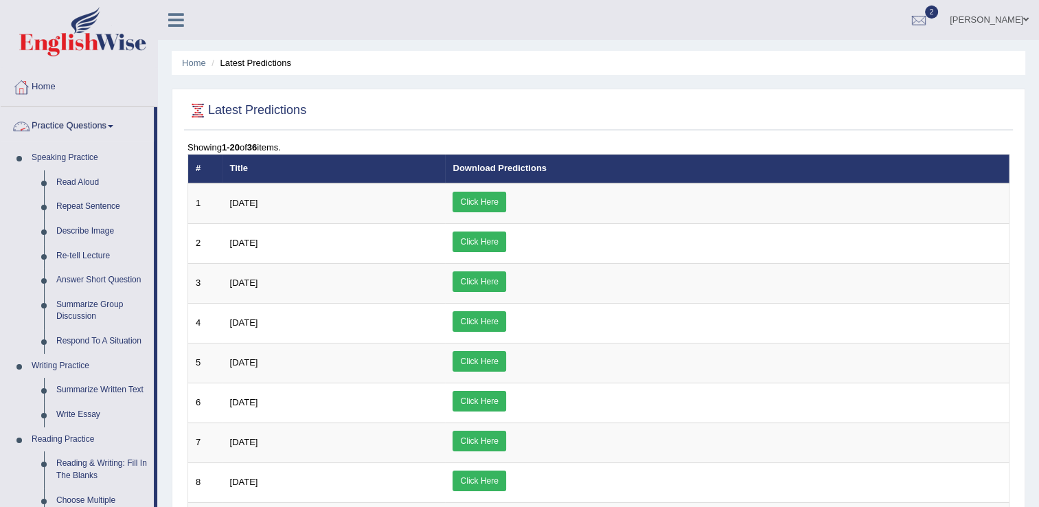
click at [85, 124] on link "Practice Questions" at bounding box center [77, 124] width 153 height 34
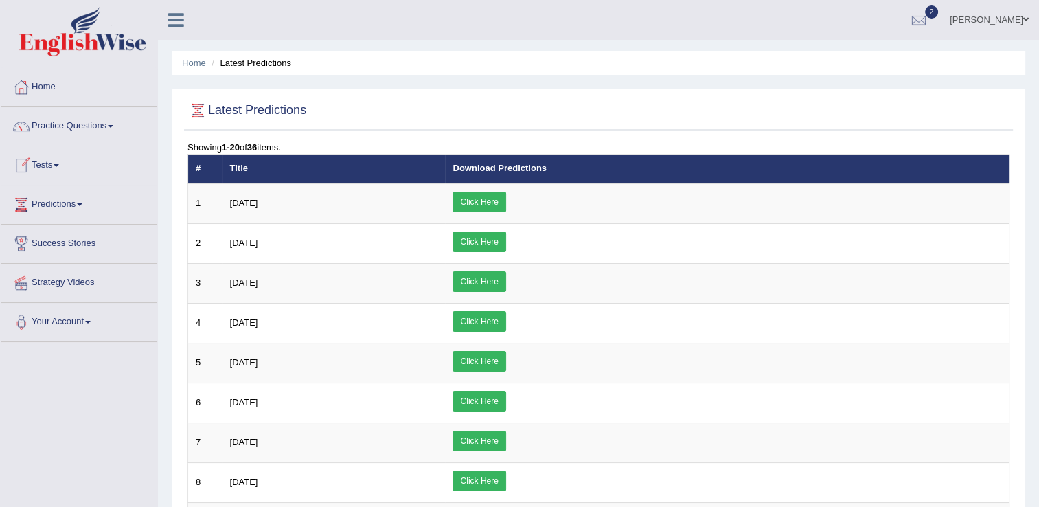
click at [59, 169] on link "Tests" at bounding box center [79, 163] width 157 height 34
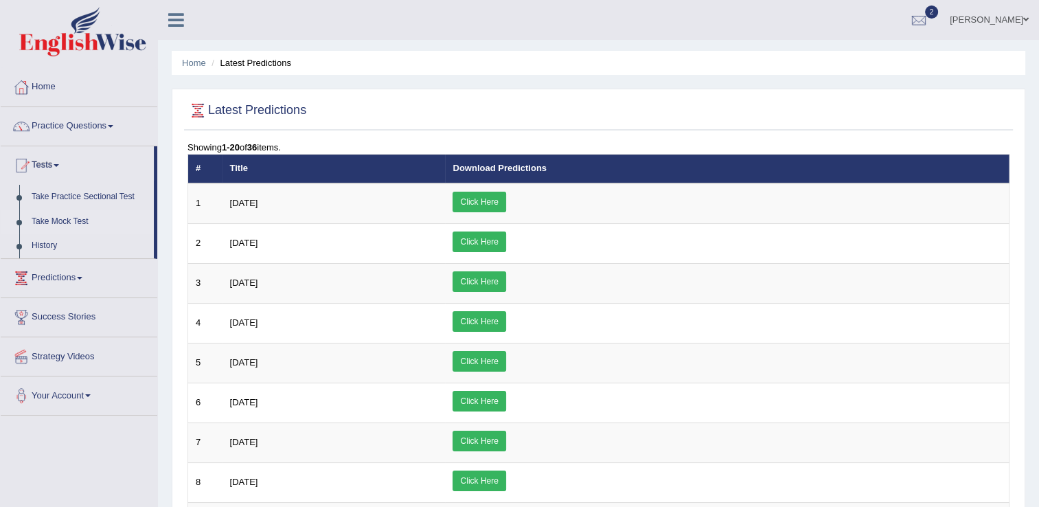
click at [53, 219] on link "Take Mock Test" at bounding box center [89, 221] width 128 height 25
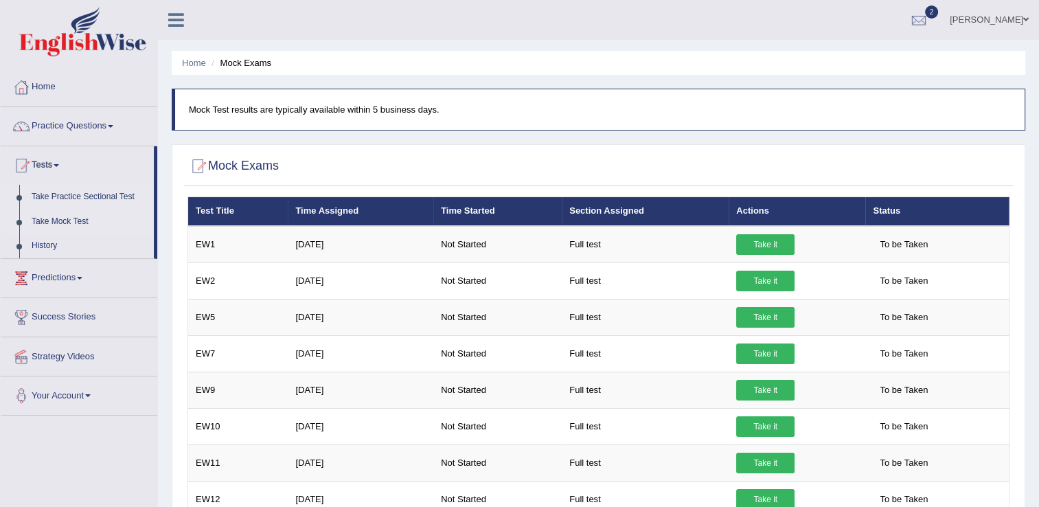
click at [107, 202] on link "Take Practice Sectional Test" at bounding box center [89, 197] width 128 height 25
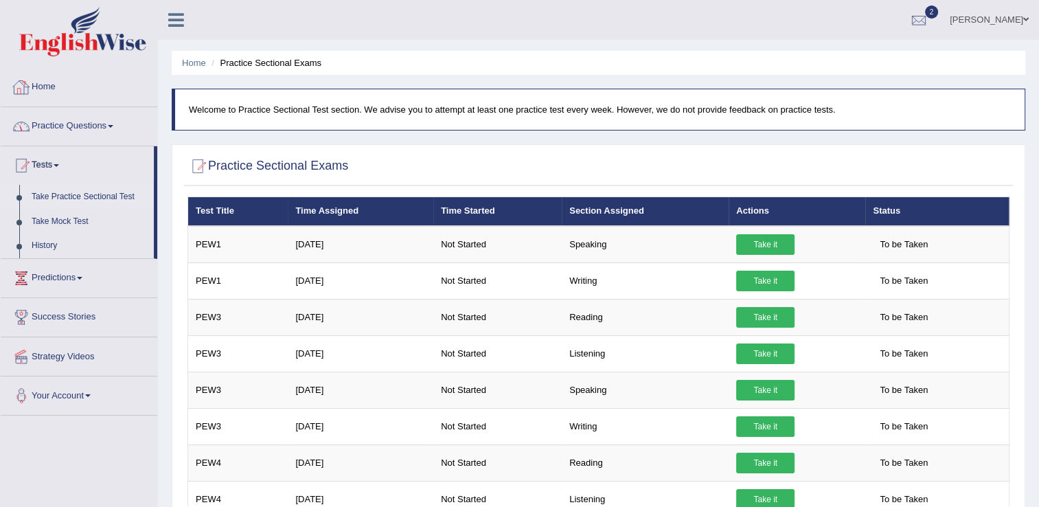
click at [38, 87] on link "Home" at bounding box center [79, 85] width 157 height 34
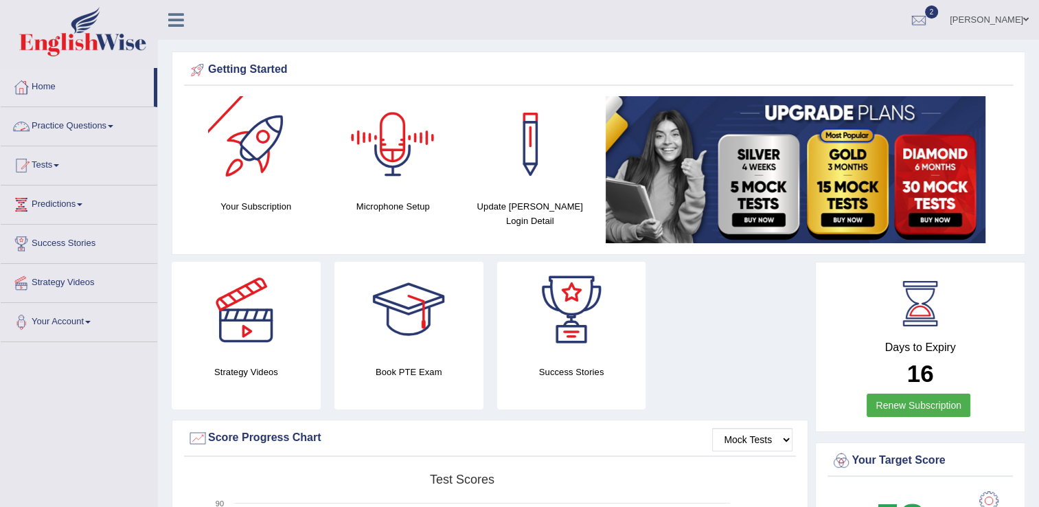
click at [399, 172] on div at bounding box center [393, 144] width 96 height 96
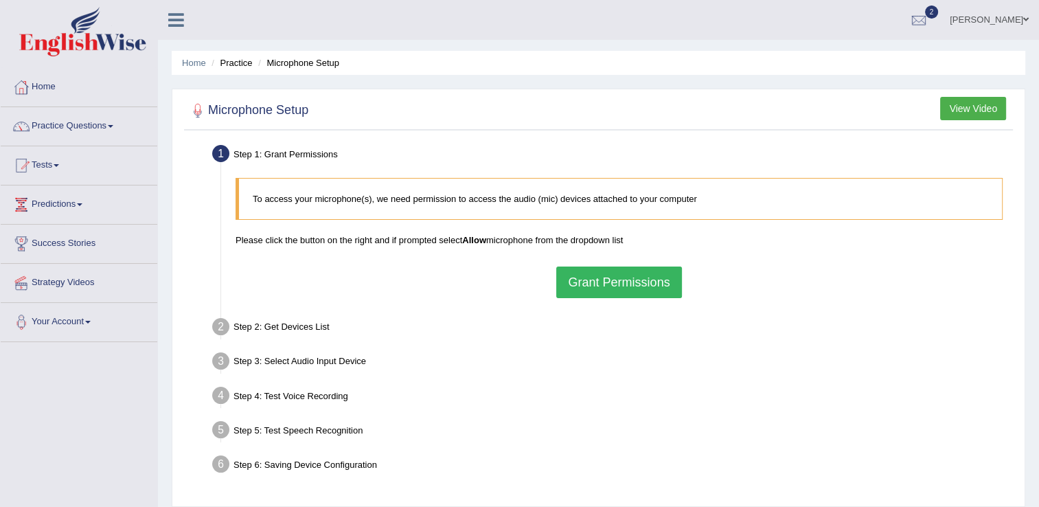
click at [580, 288] on button "Grant Permissions" at bounding box center [618, 282] width 125 height 32
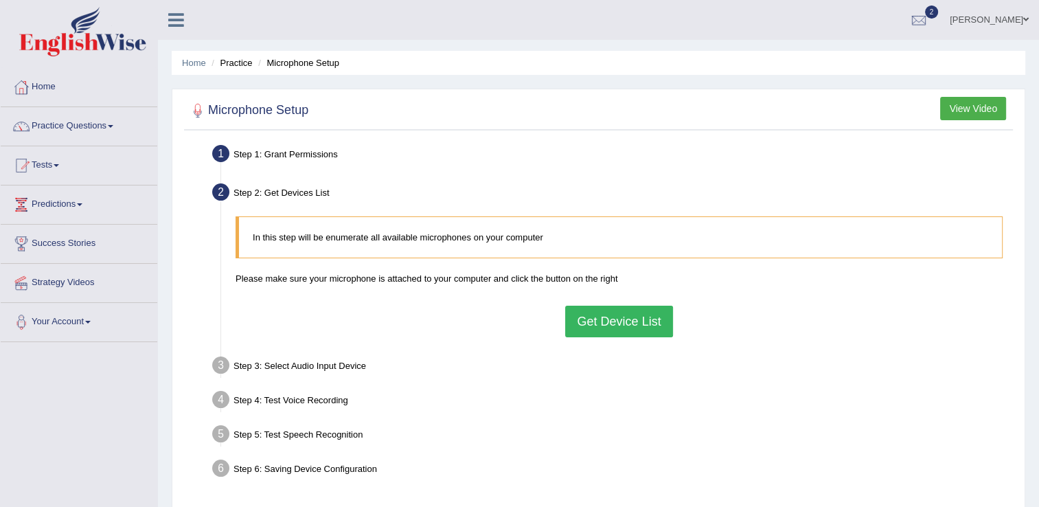
click at [588, 313] on button "Get Device List" at bounding box center [618, 322] width 107 height 32
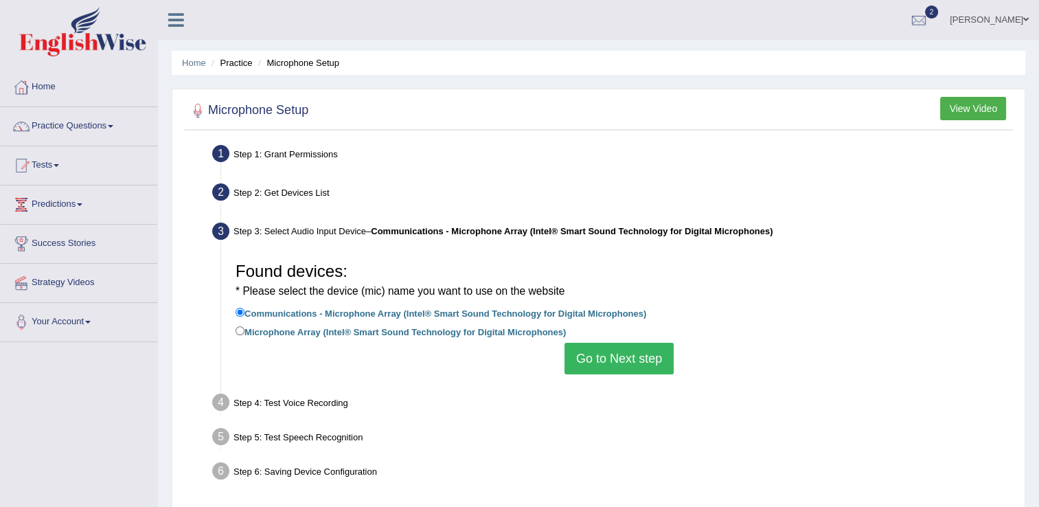
click at [601, 367] on button "Go to Next step" at bounding box center [619, 359] width 109 height 32
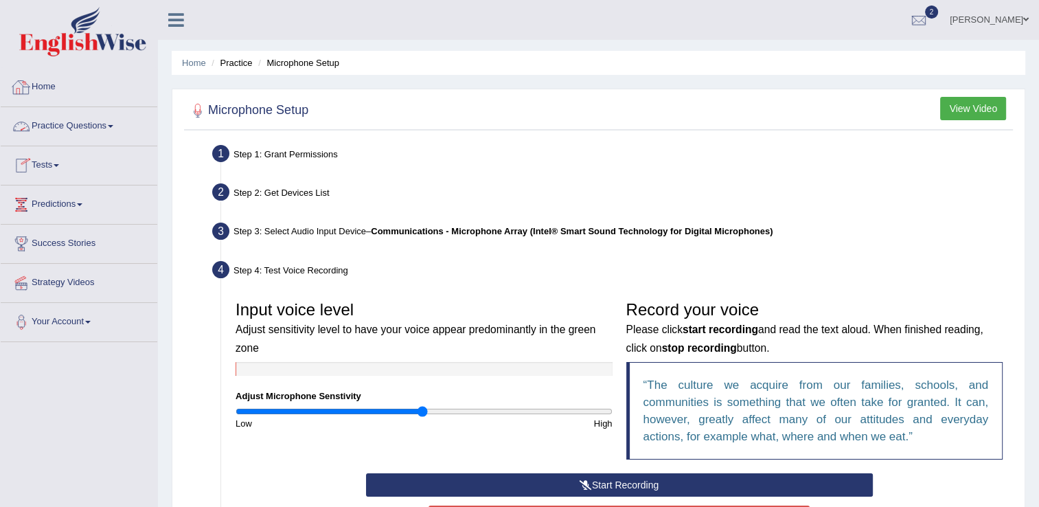
click at [33, 97] on link "Home" at bounding box center [79, 85] width 157 height 34
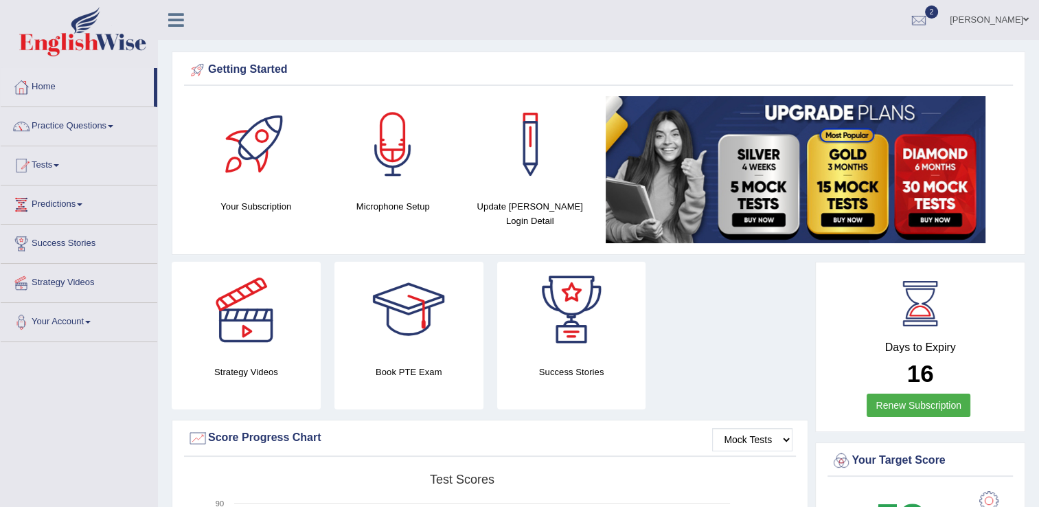
click at [55, 132] on link "Practice Questions" at bounding box center [79, 124] width 157 height 34
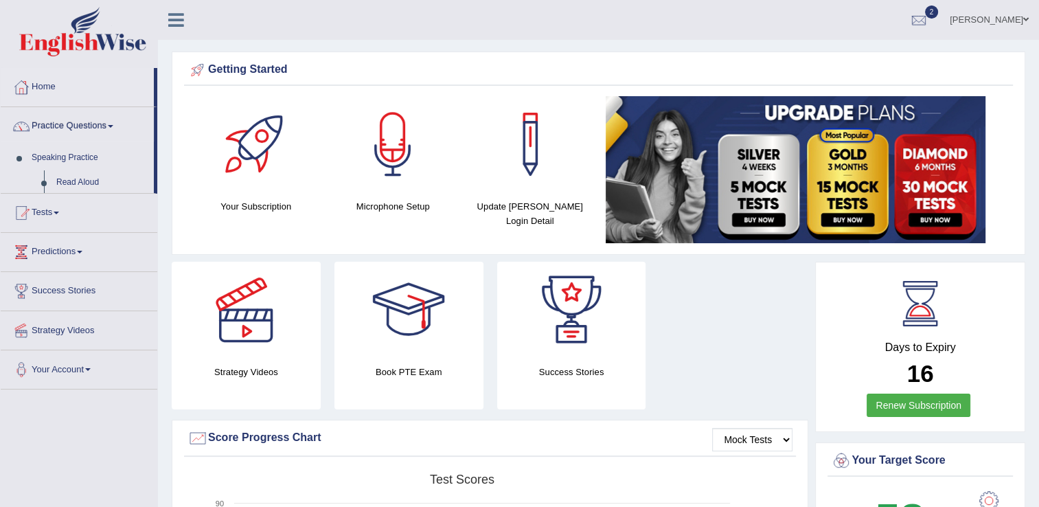
click at [55, 132] on link "Practice Questions" at bounding box center [77, 124] width 153 height 34
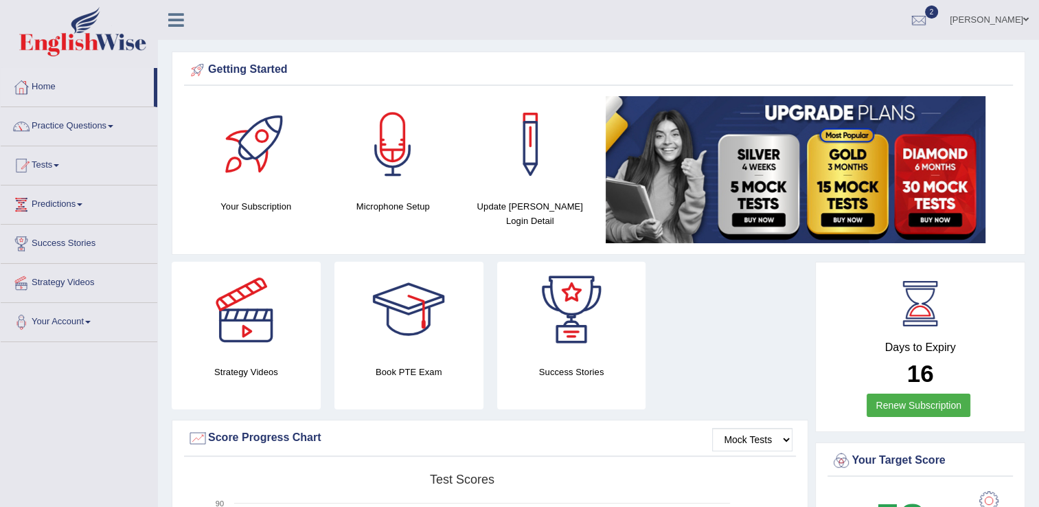
click at [55, 132] on link "Practice Questions" at bounding box center [79, 124] width 157 height 34
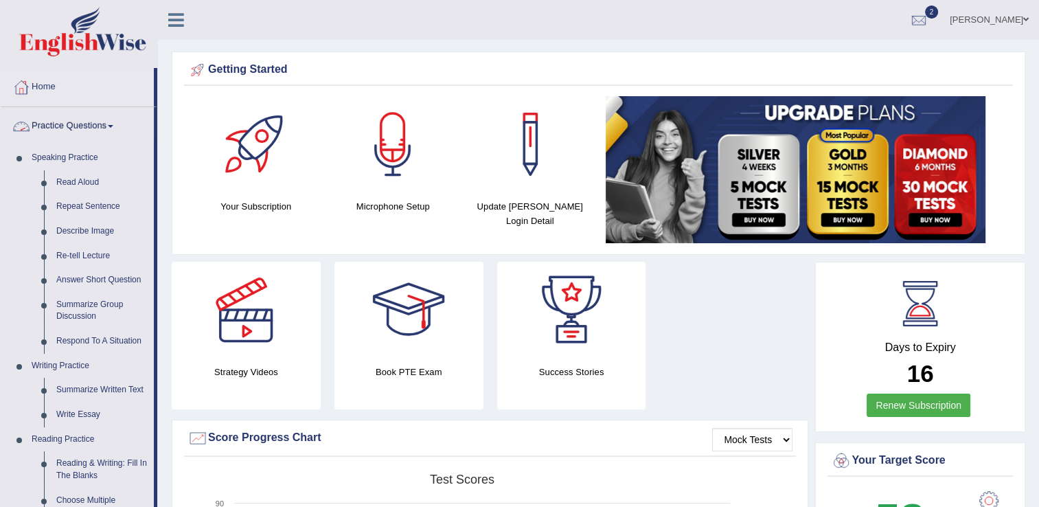
click at [106, 129] on link "Practice Questions" at bounding box center [77, 124] width 153 height 34
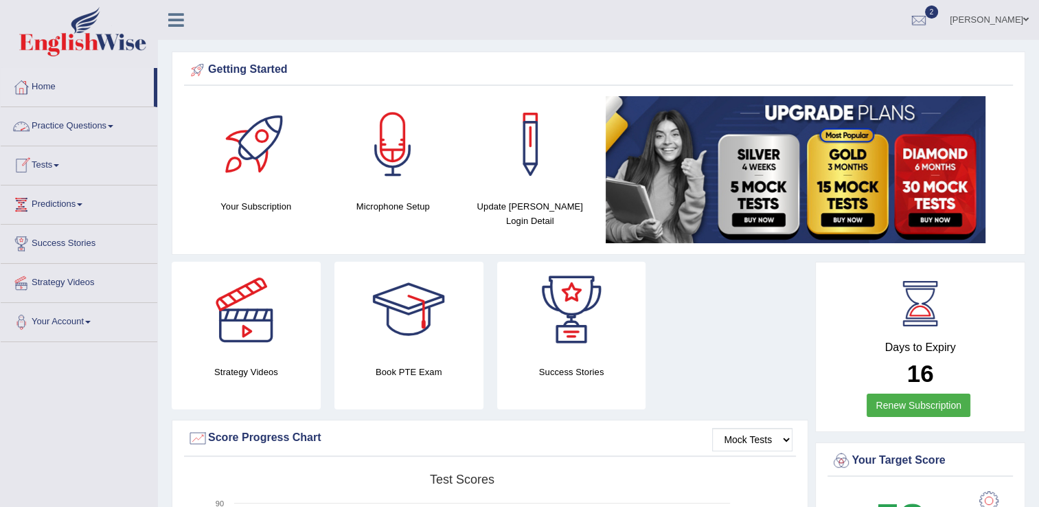
click at [104, 128] on link "Practice Questions" at bounding box center [79, 124] width 157 height 34
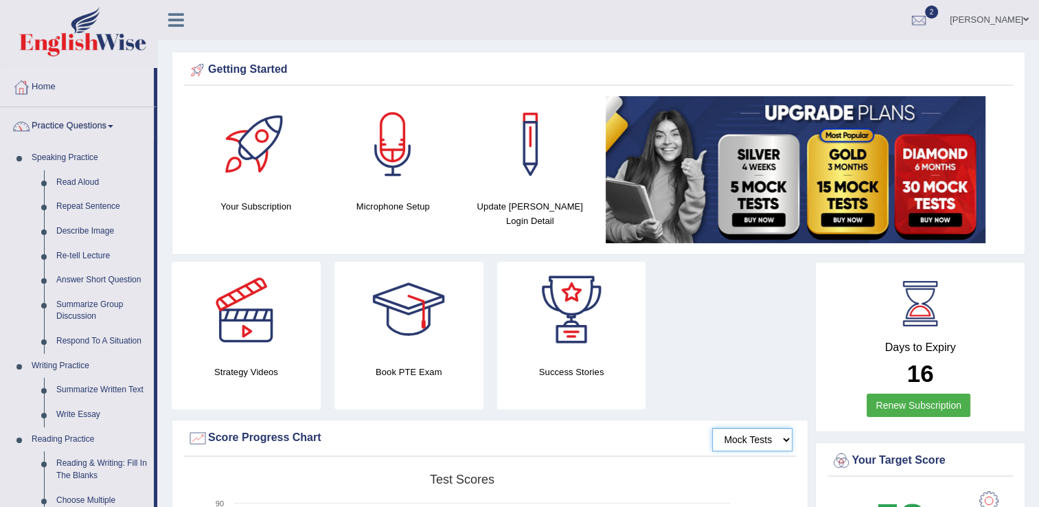
click at [733, 438] on select "Mock Tests" at bounding box center [752, 439] width 80 height 23
click at [712, 428] on select "Mock Tests" at bounding box center [752, 439] width 80 height 23
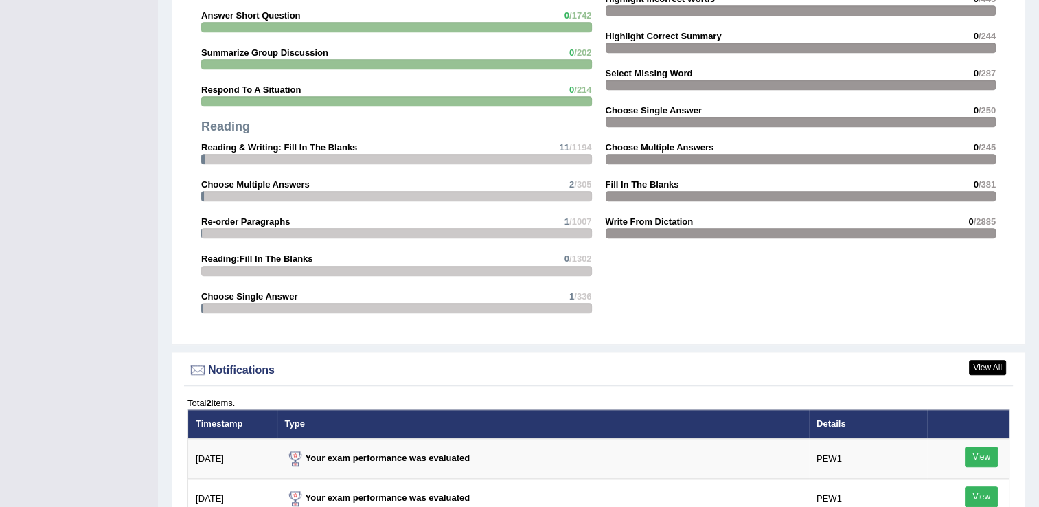
scroll to position [1588, 0]
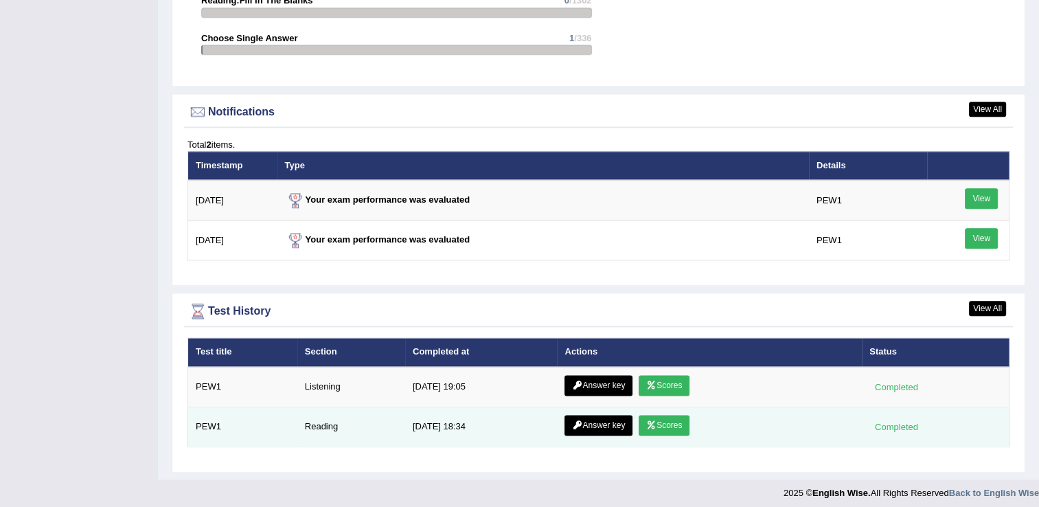
click at [596, 424] on link "Answer key" at bounding box center [599, 425] width 68 height 21
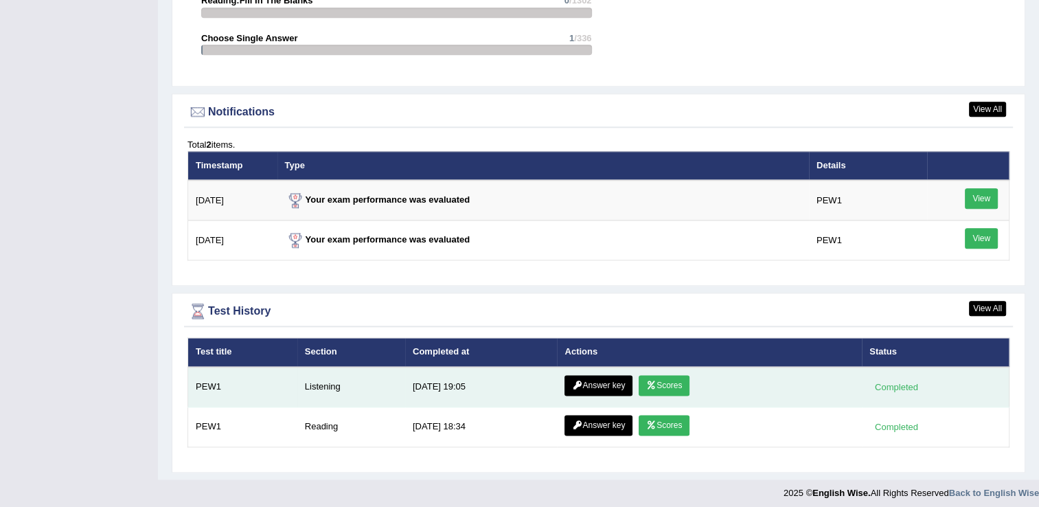
click at [581, 376] on link "Answer key" at bounding box center [599, 385] width 68 height 21
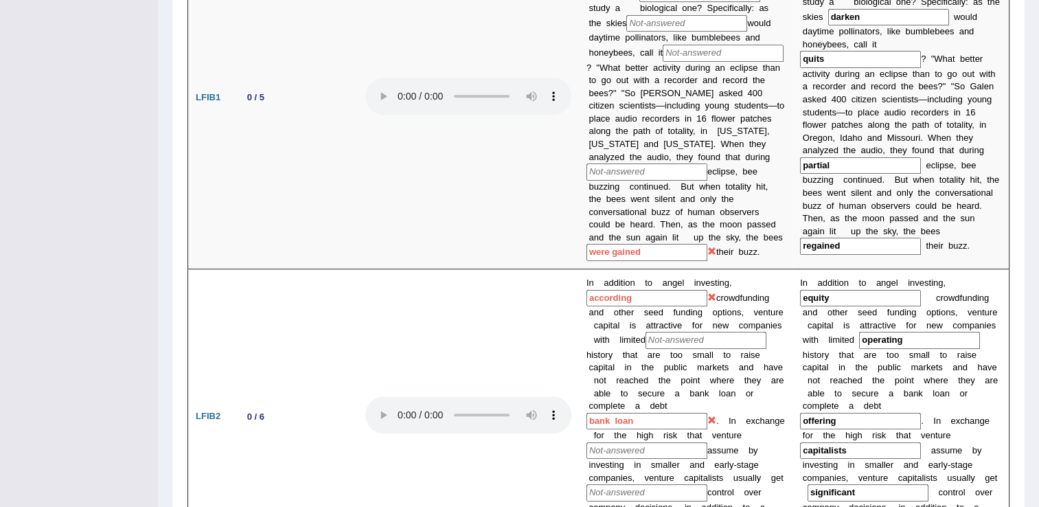
scroll to position [443, 0]
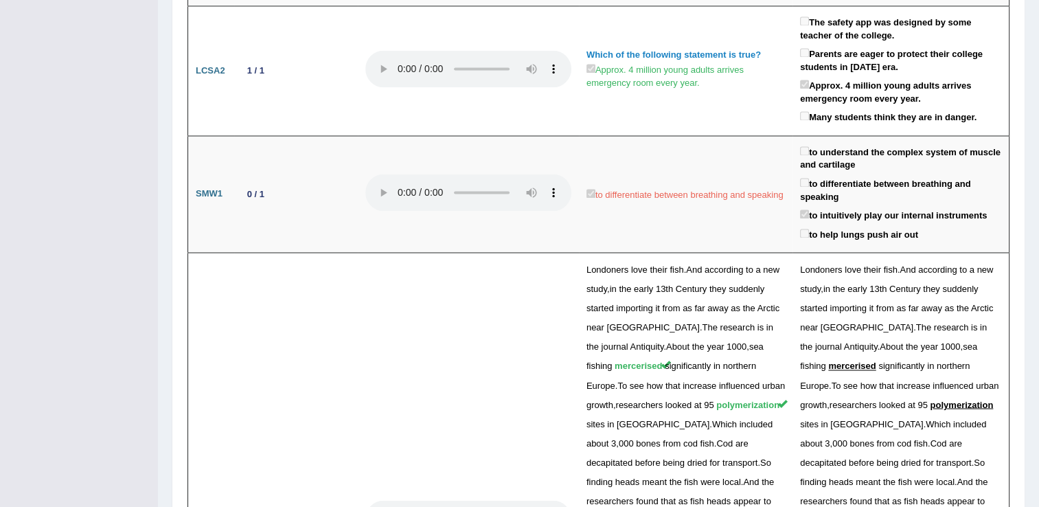
scroll to position [2660, 0]
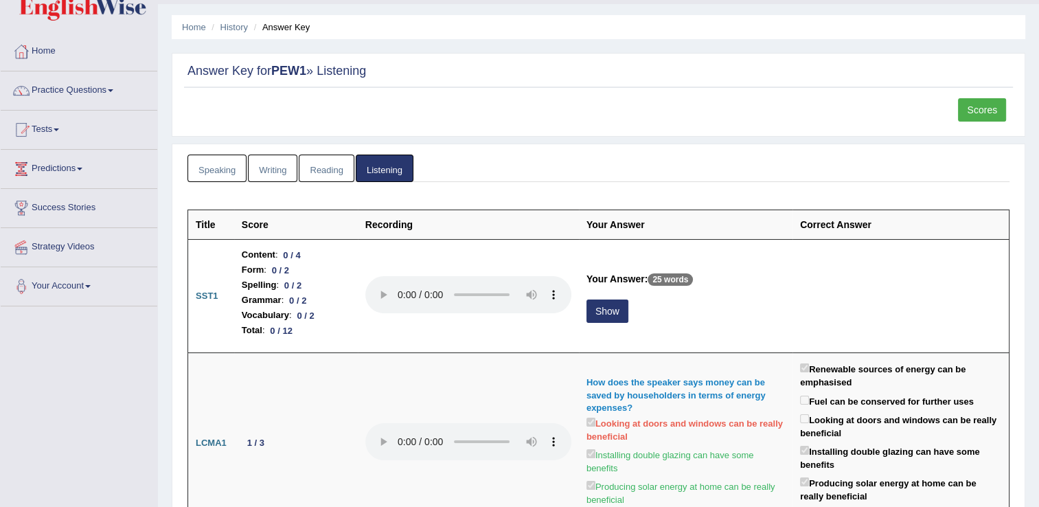
scroll to position [0, 0]
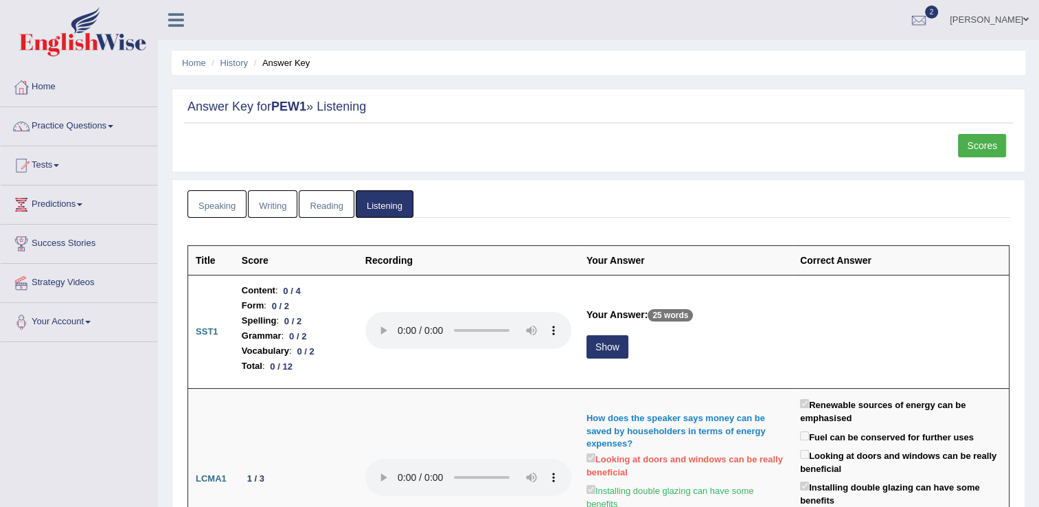
click at [983, 141] on link "Scores" at bounding box center [982, 145] width 48 height 23
